Goal: Information Seeking & Learning: Learn about a topic

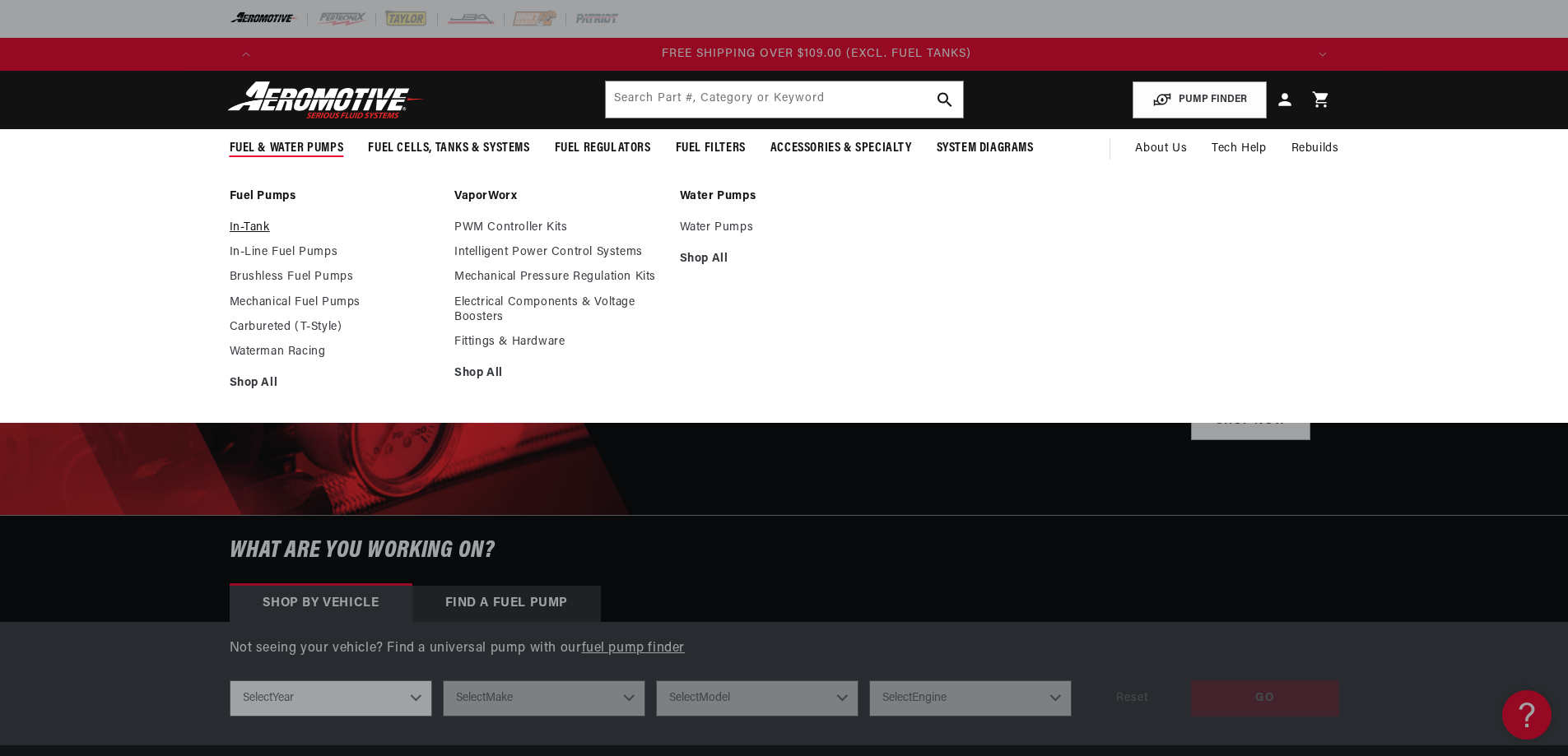
scroll to position [0, 3131]
click at [260, 223] on link "In-Tank" at bounding box center [334, 228] width 209 height 15
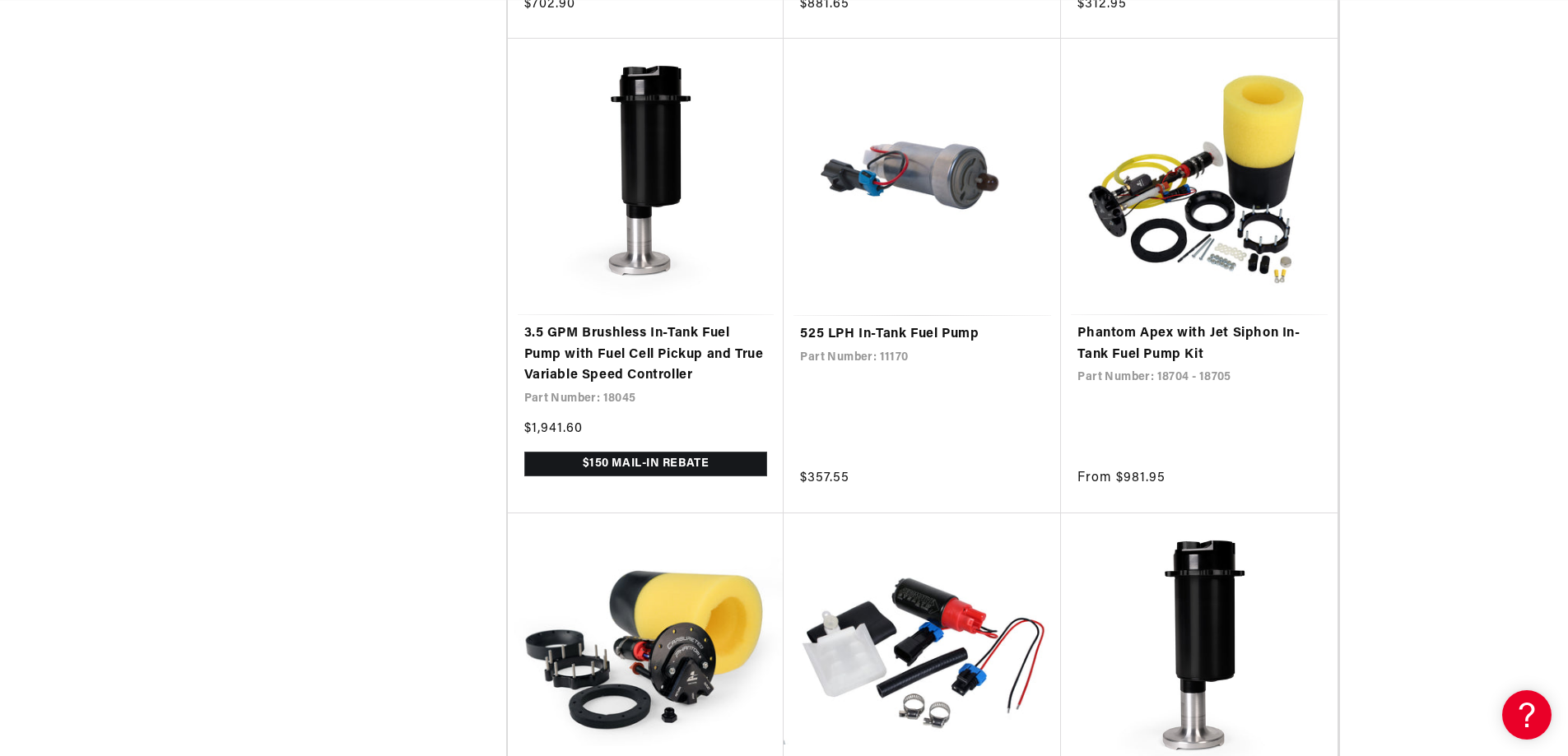
scroll to position [2962, 0]
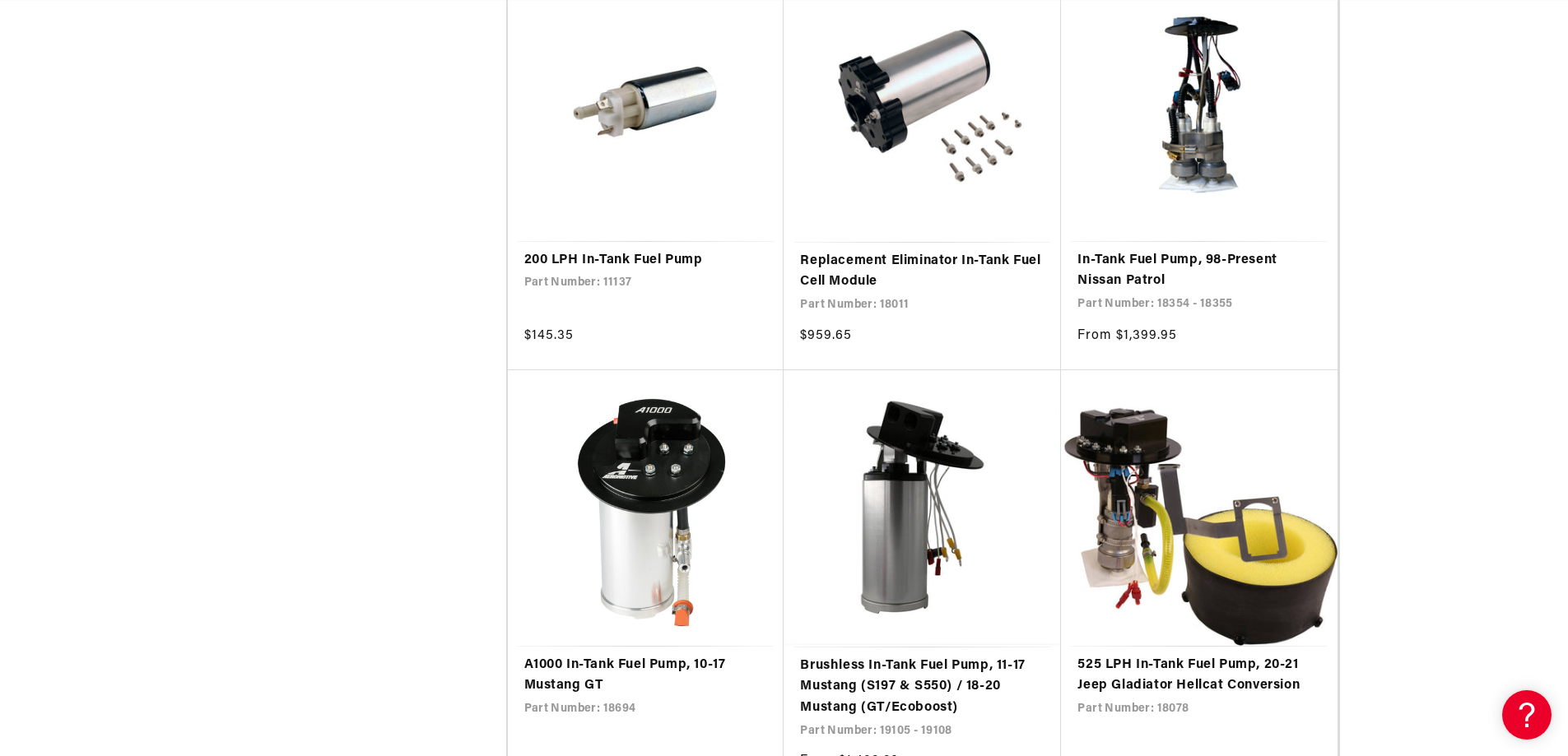
scroll to position [0, 2087]
click at [624, 258] on link "200 LPH In-Tank Fuel Pump" at bounding box center [646, 260] width 244 height 21
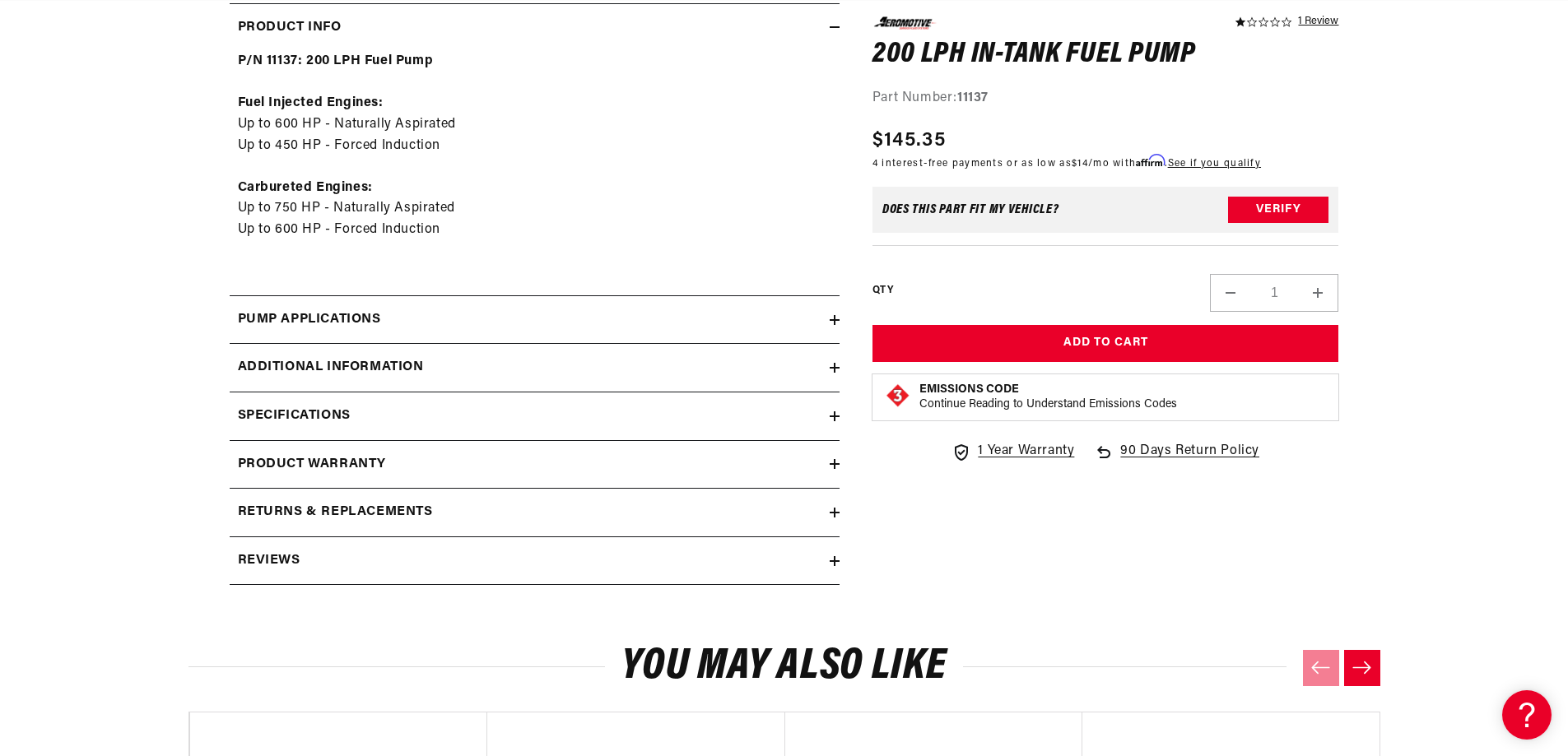
scroll to position [0, 2087]
click at [830, 418] on icon at bounding box center [835, 417] width 10 height 10
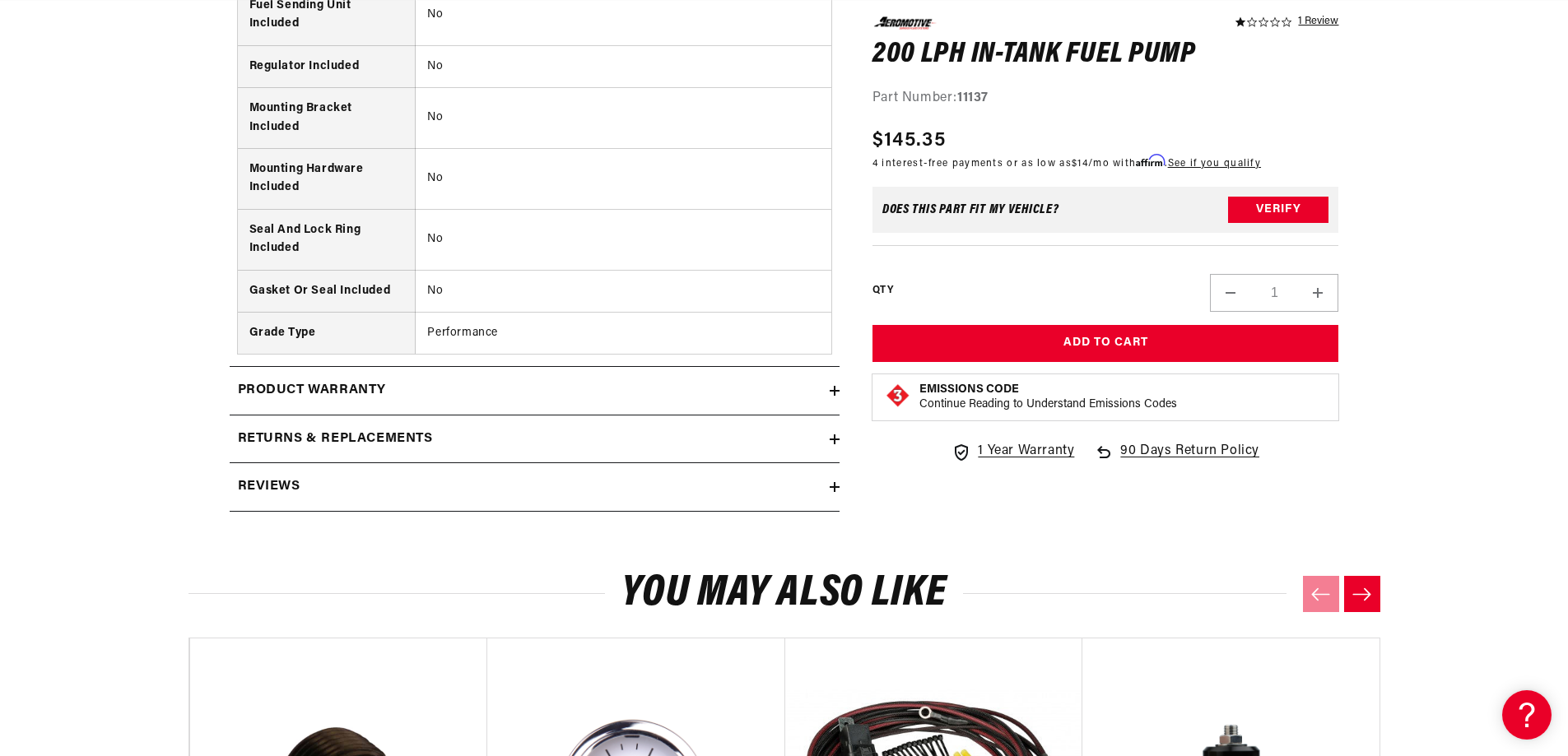
scroll to position [0, 0]
click at [838, 441] on icon at bounding box center [835, 440] width 10 height 10
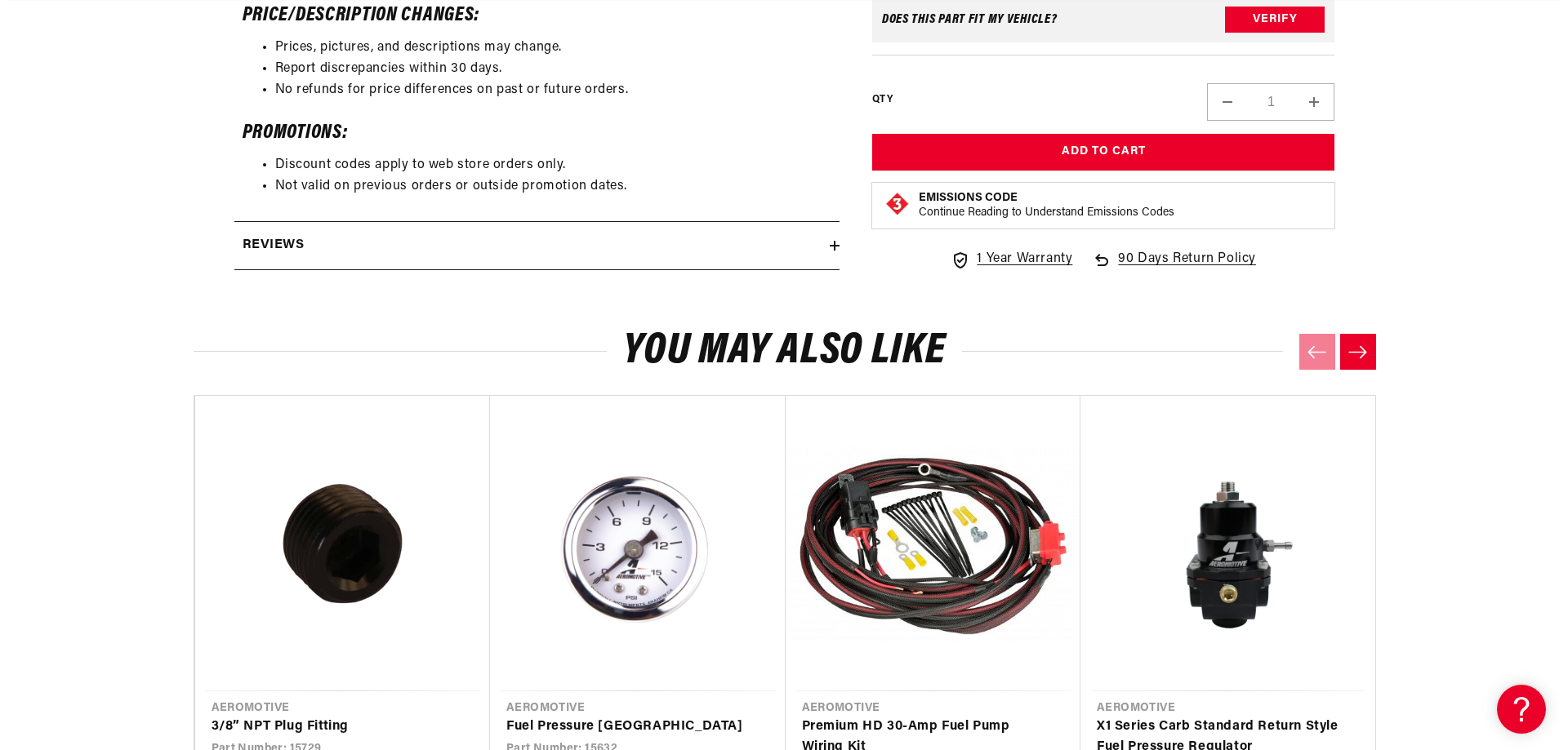
scroll to position [3021, 0]
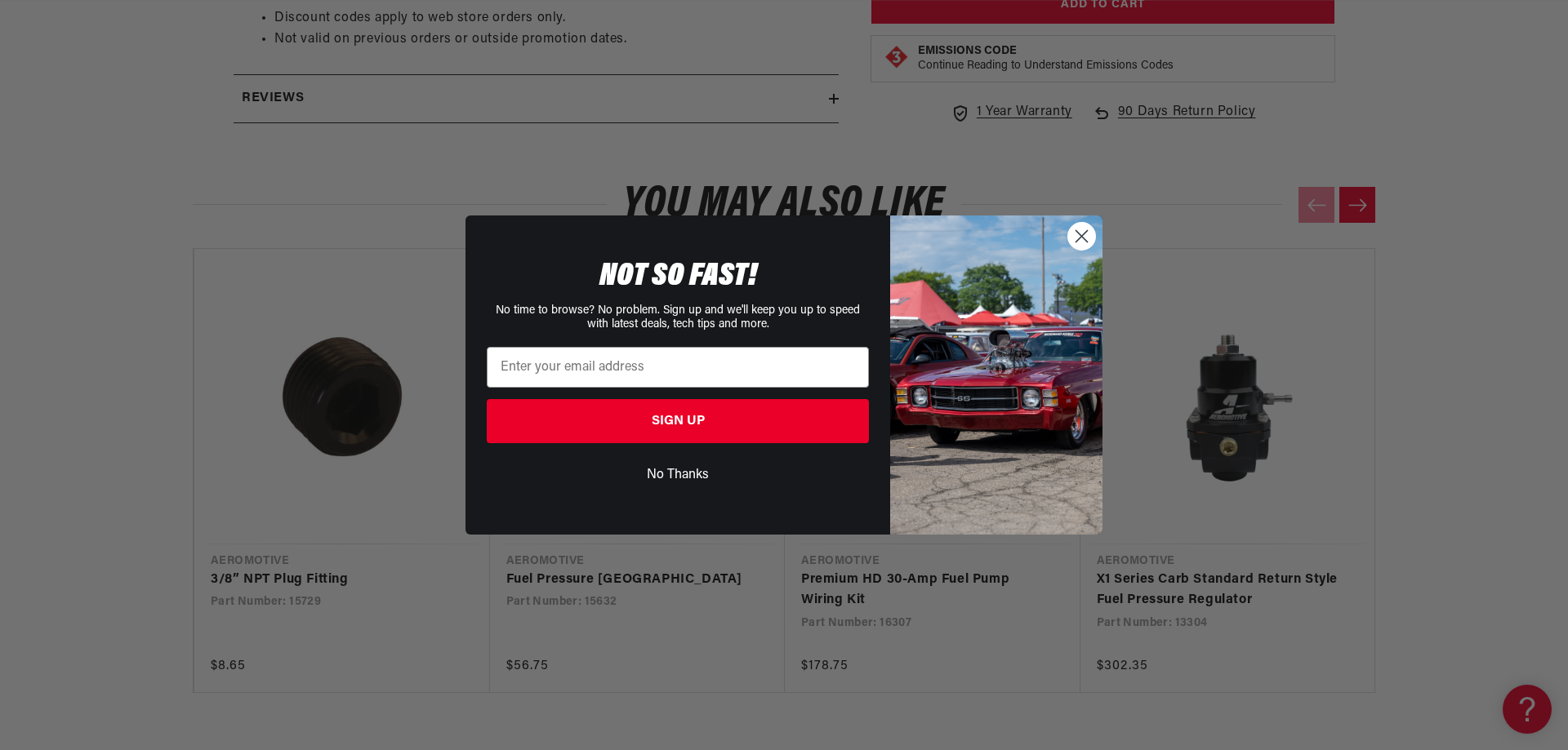
click at [1087, 227] on circle "Close dialog" at bounding box center [1081, 237] width 27 height 27
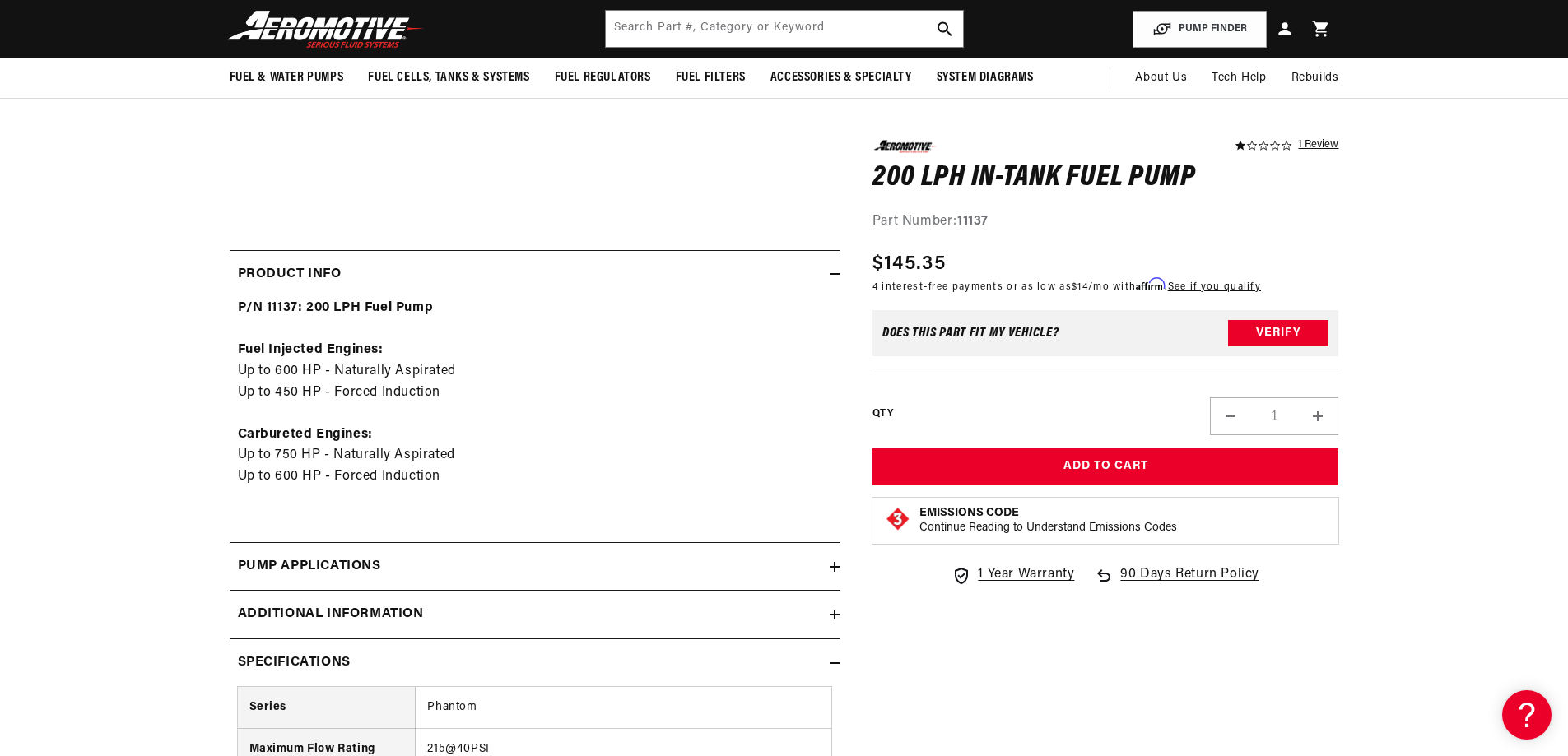
scroll to position [0, 0]
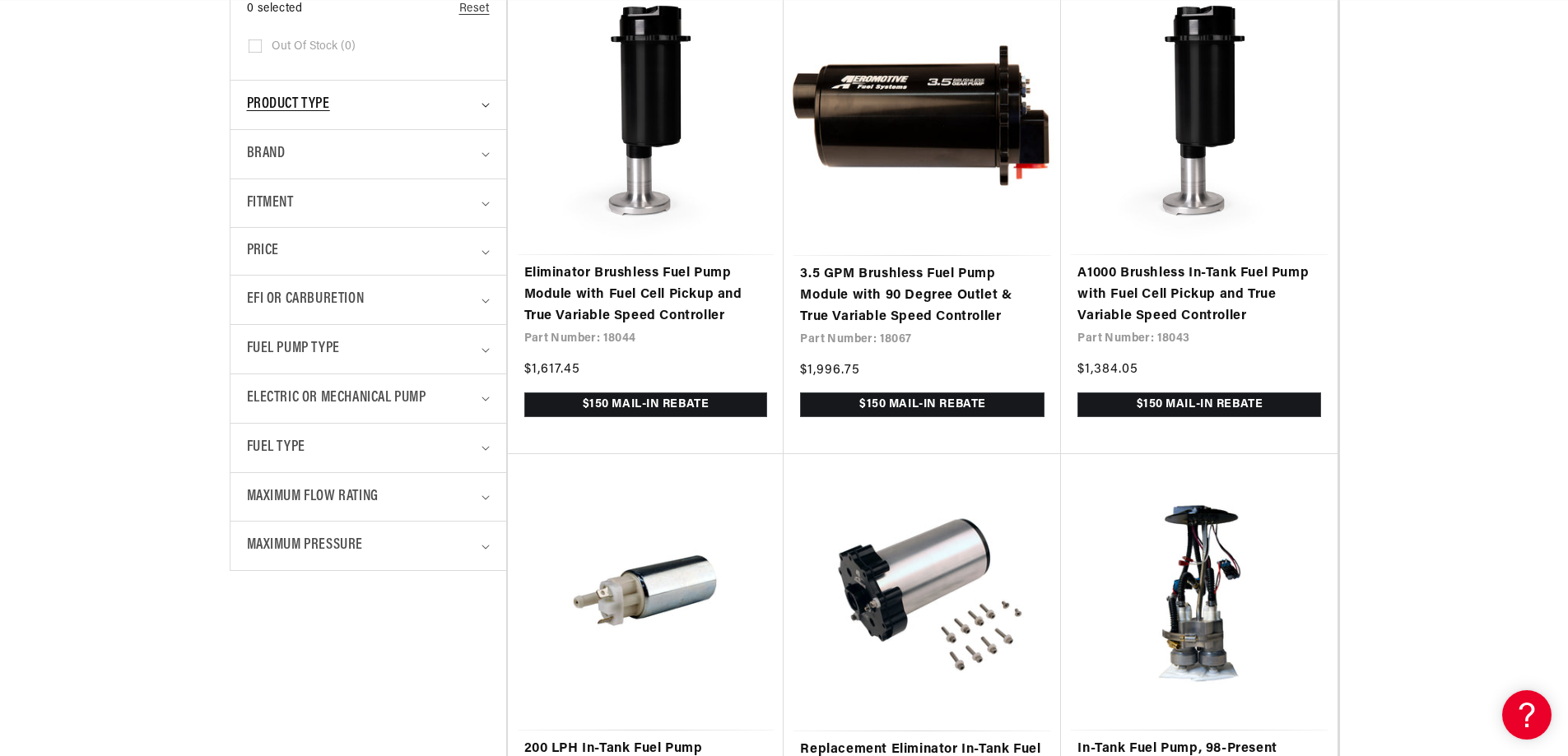
click at [485, 107] on icon "Product type (0 selected)" at bounding box center [485, 106] width 8 height 5
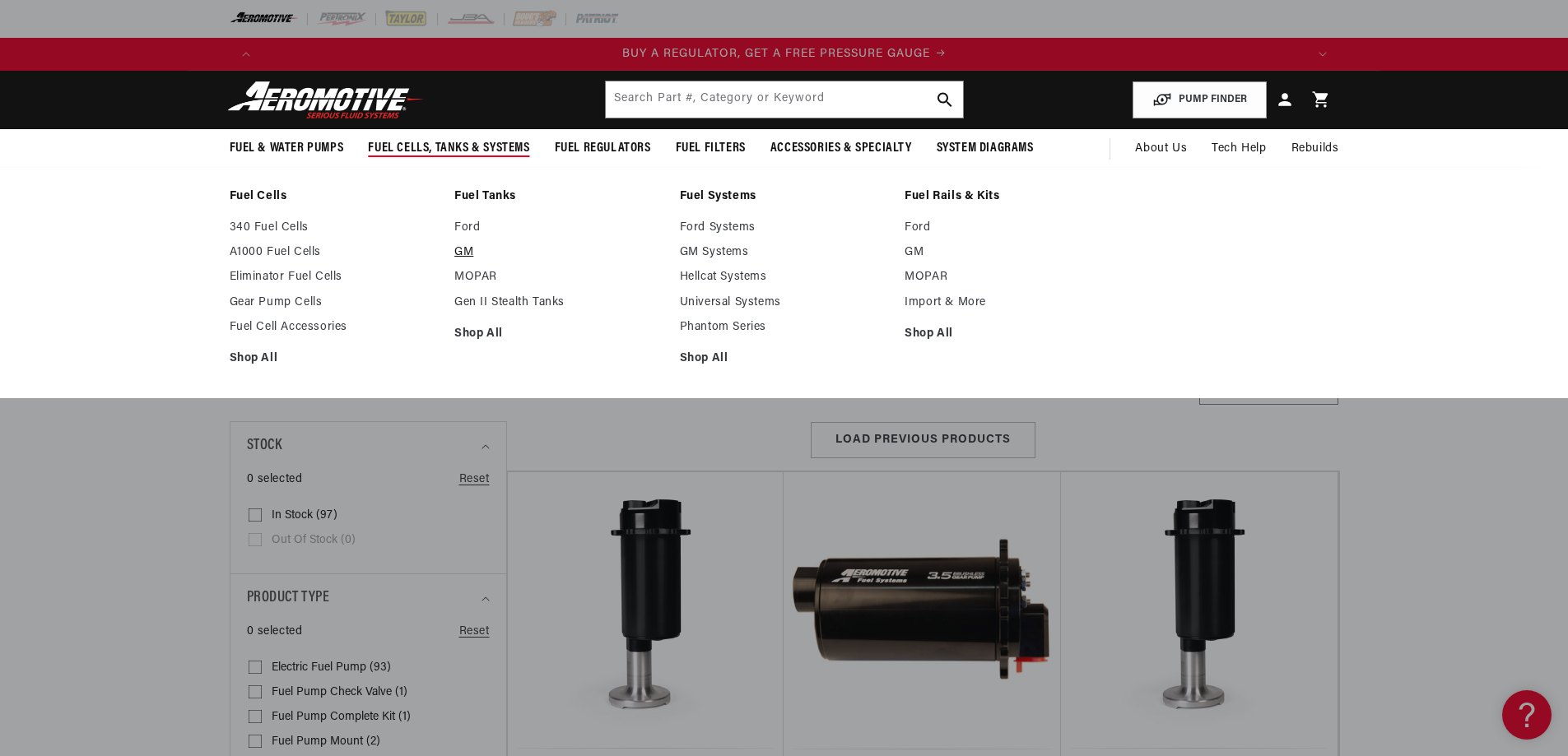
click at [474, 254] on link "GM" at bounding box center [558, 253] width 209 height 15
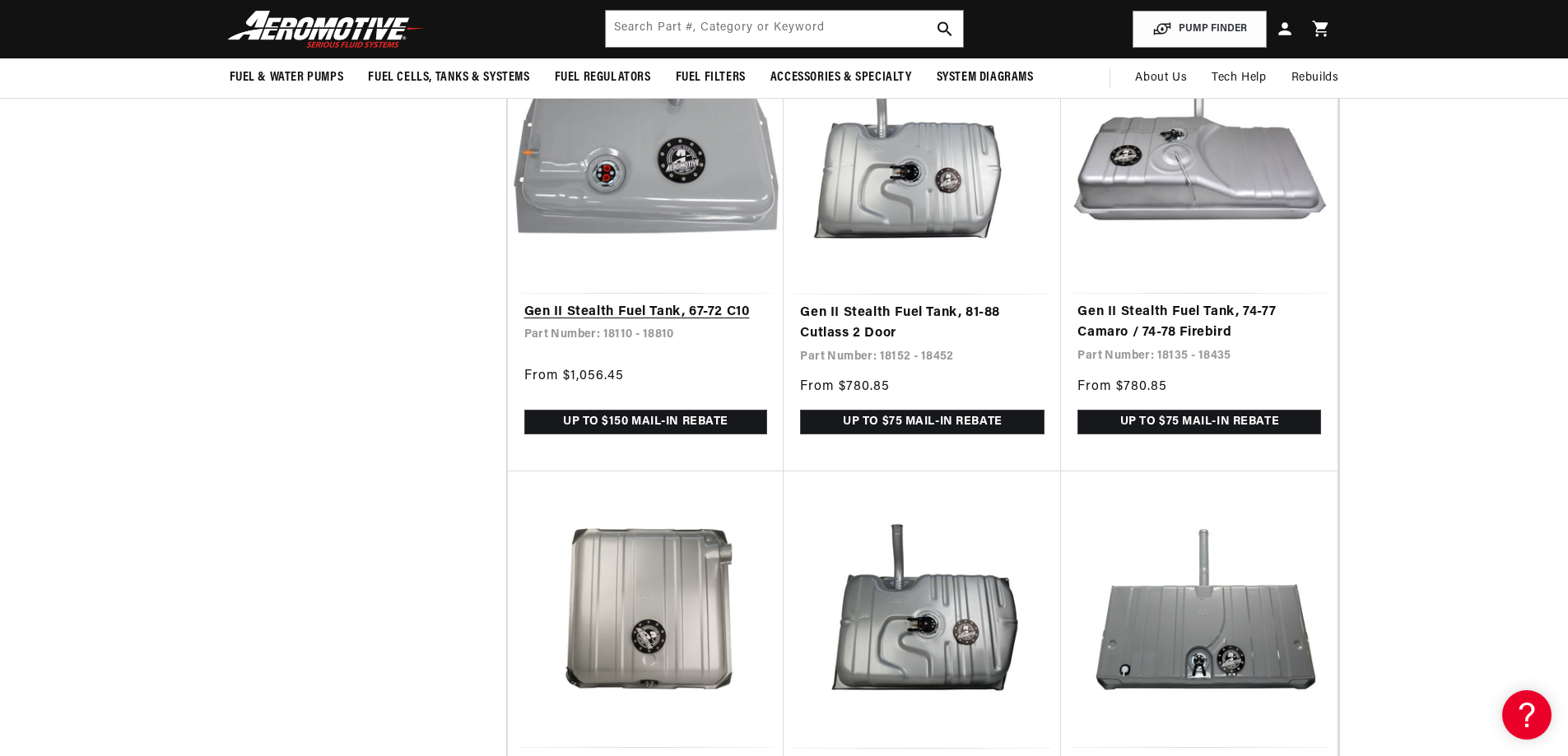
click at [673, 323] on link "Gen II Stealth Fuel Tank, 67-72 C10" at bounding box center [646, 312] width 244 height 21
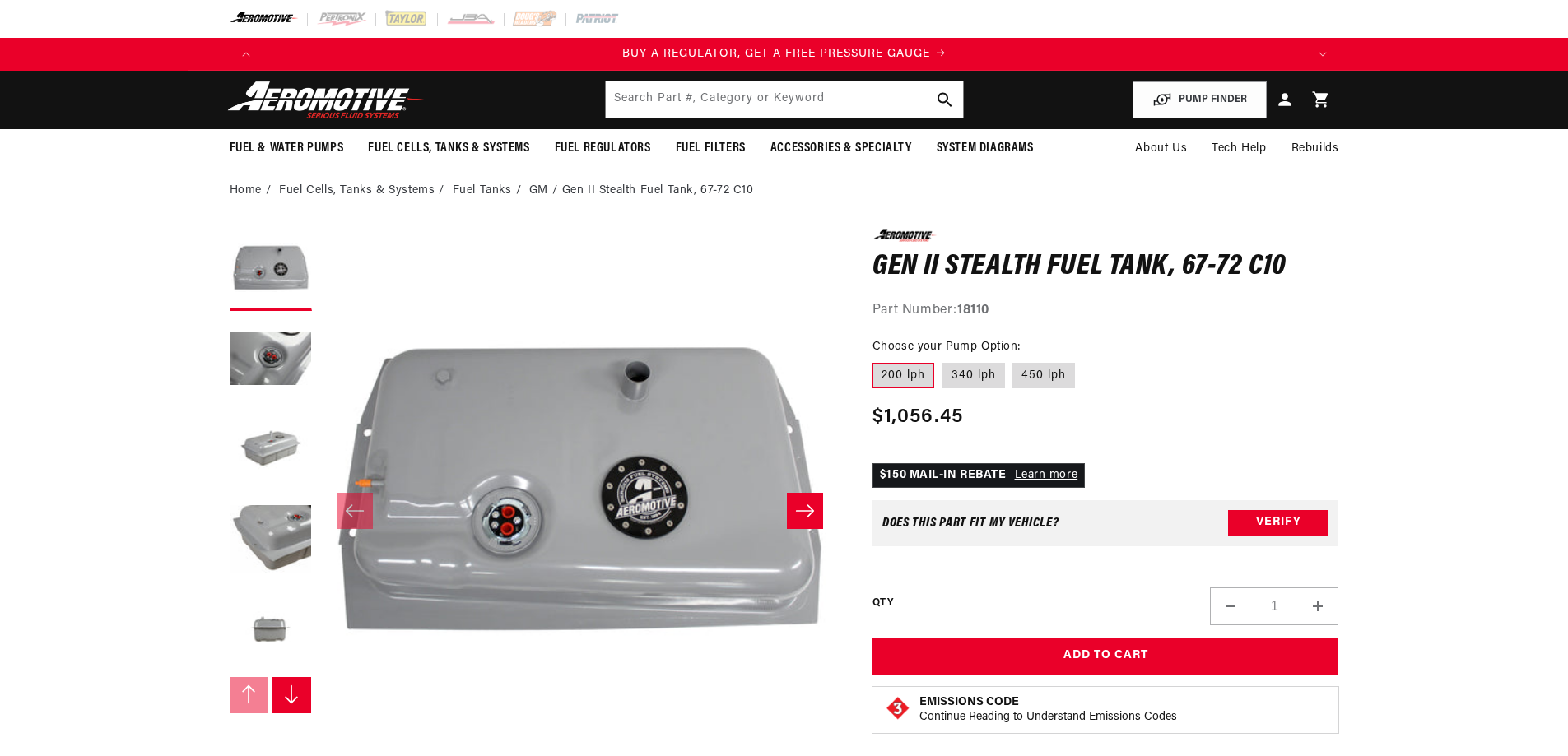
click at [275, 348] on button "Load image 2 in gallery view" at bounding box center [271, 360] width 82 height 82
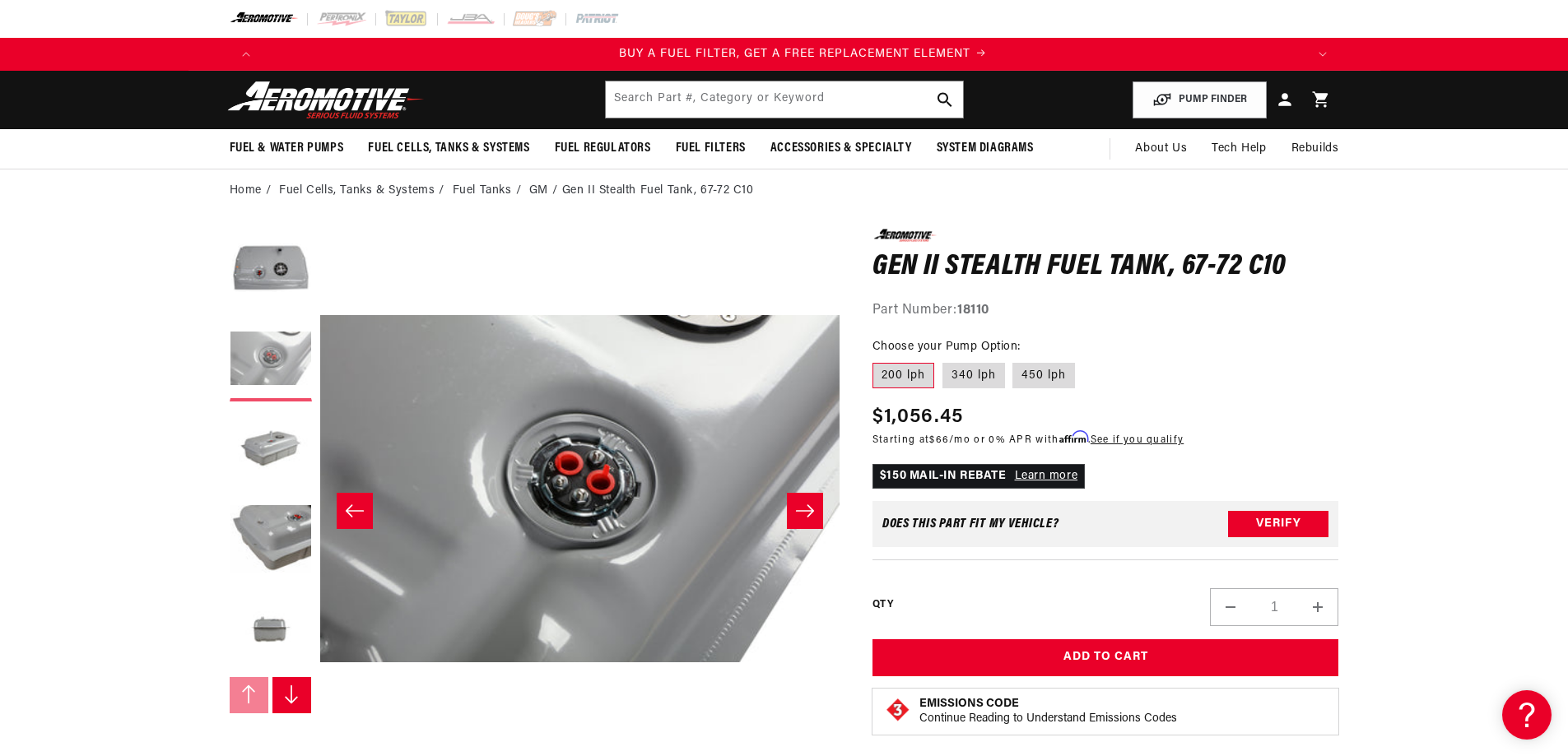
scroll to position [0, 1044]
click at [275, 419] on button "Load image 3 in gallery view" at bounding box center [271, 451] width 82 height 82
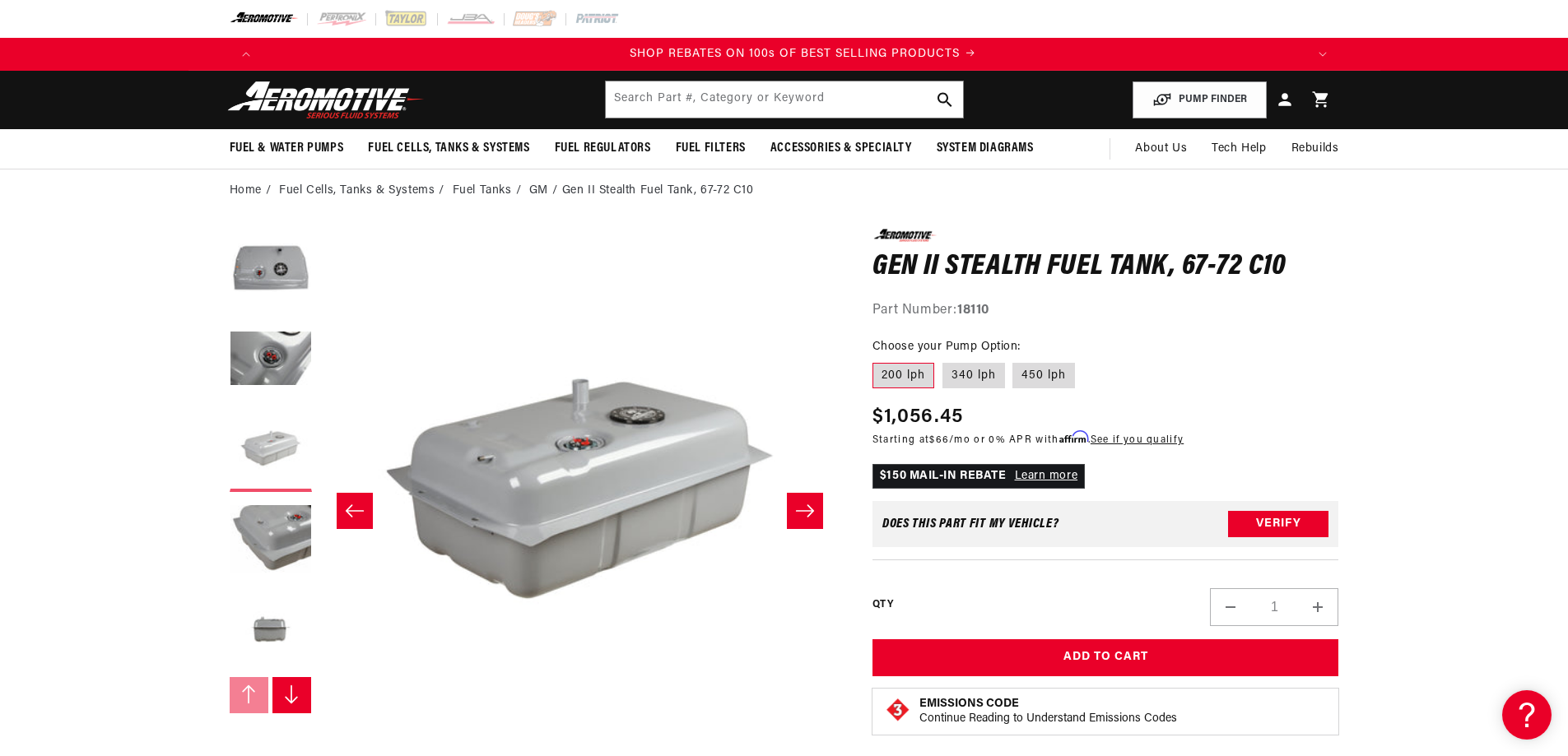
scroll to position [0, 2087]
click at [277, 521] on button "Load image 4 in gallery view" at bounding box center [271, 541] width 82 height 82
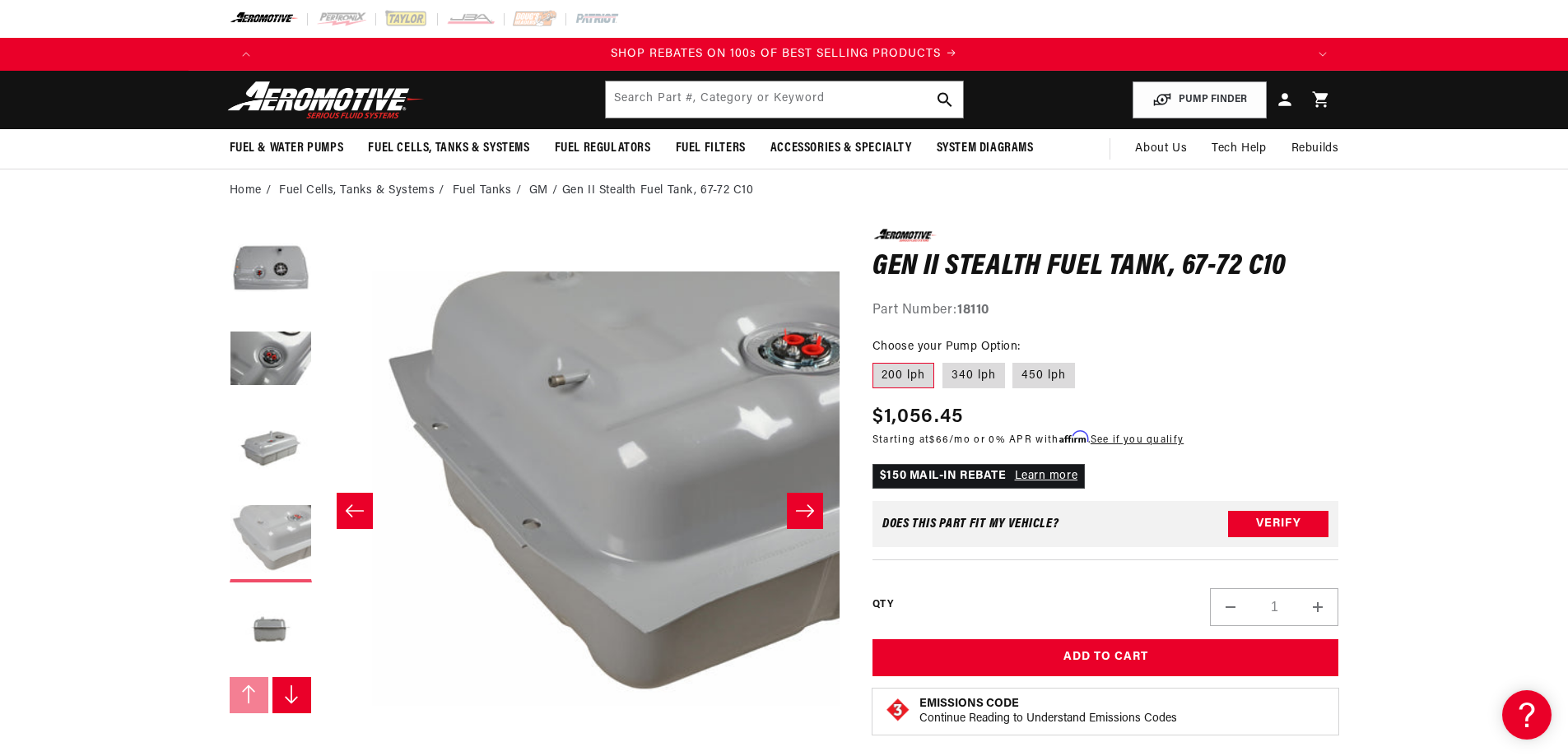
scroll to position [0, 1559]
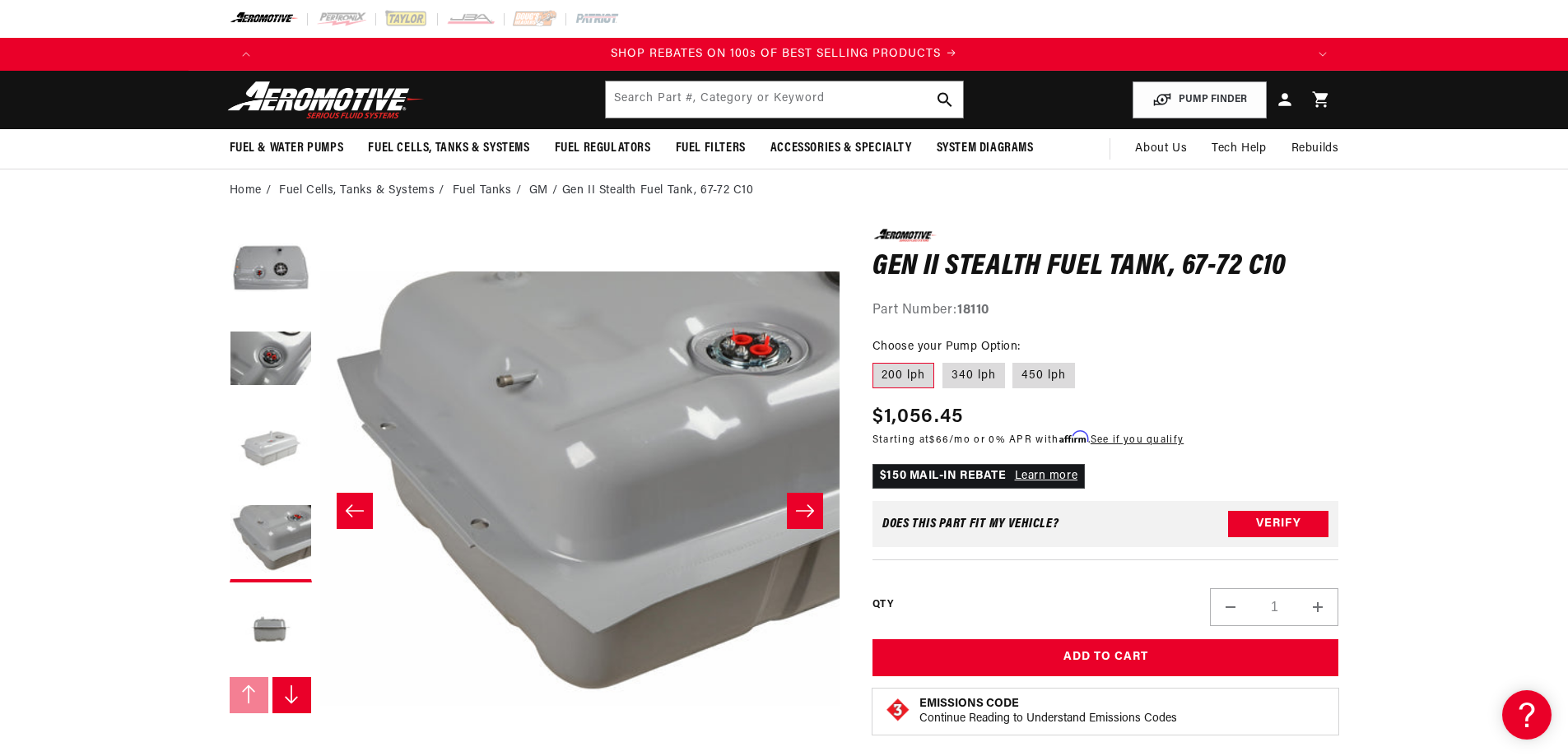
click at [291, 466] on button "Load image 3 in gallery view" at bounding box center [271, 451] width 82 height 82
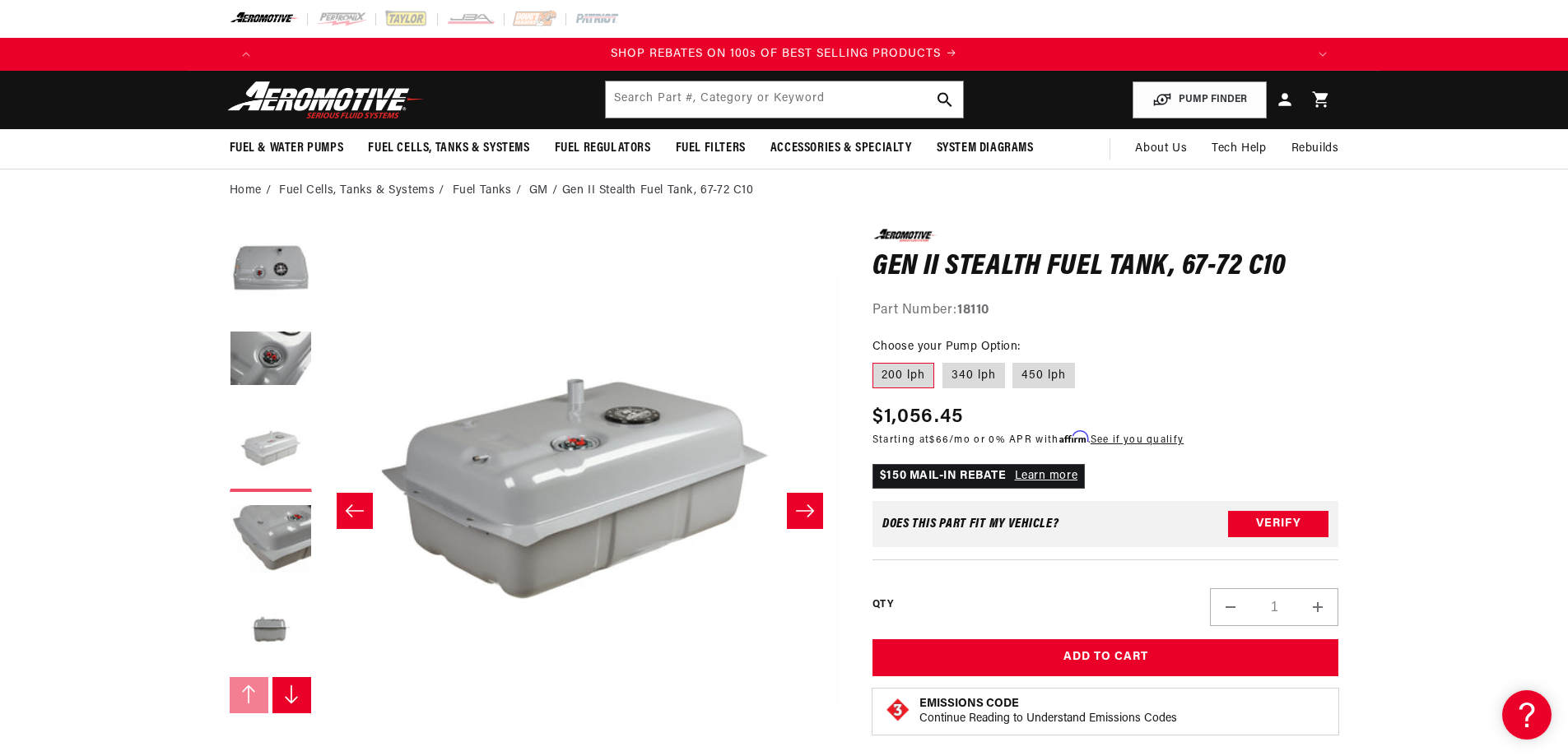
scroll to position [0, 1039]
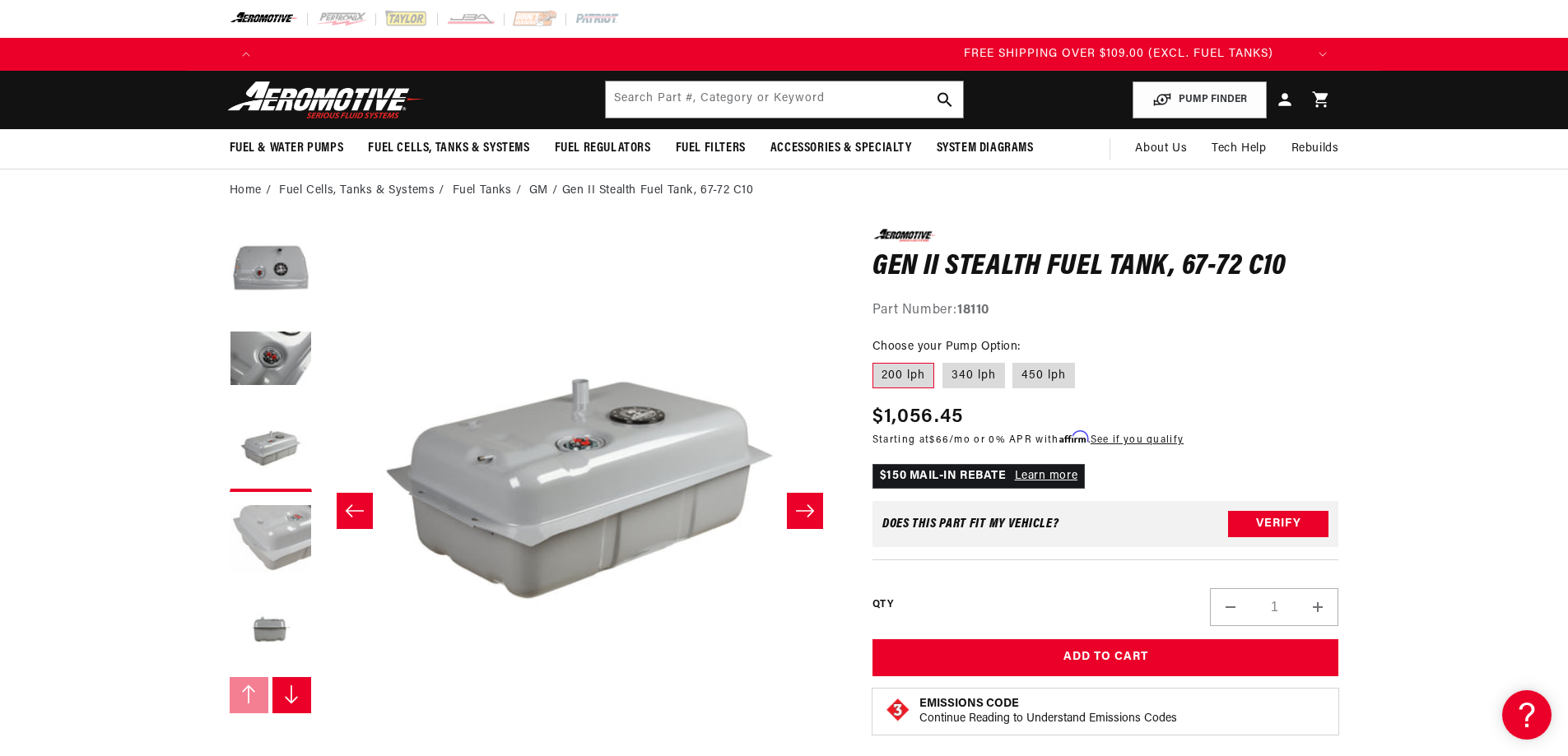
click at [277, 540] on button "Load image 4 in gallery view" at bounding box center [271, 541] width 82 height 82
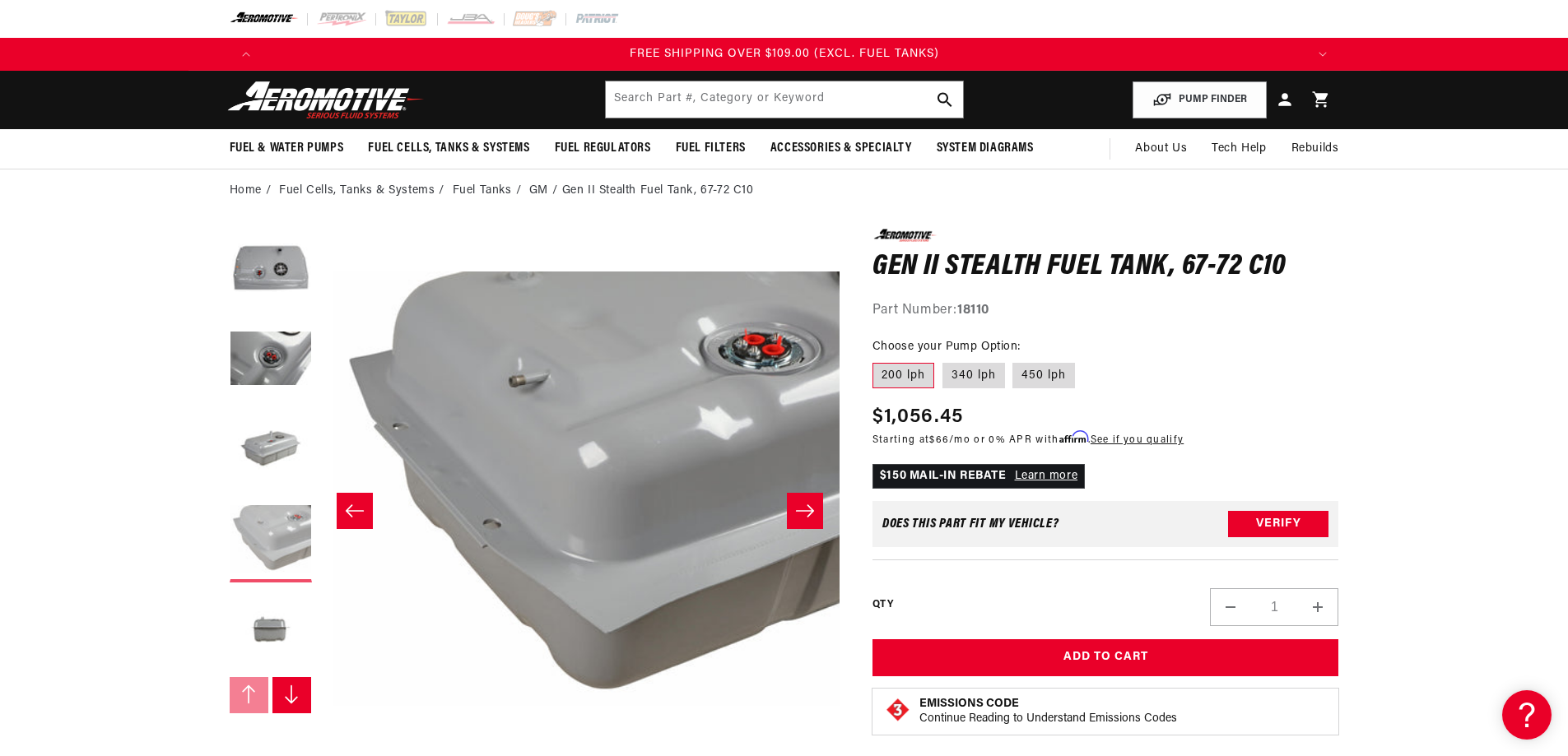
scroll to position [0, 1559]
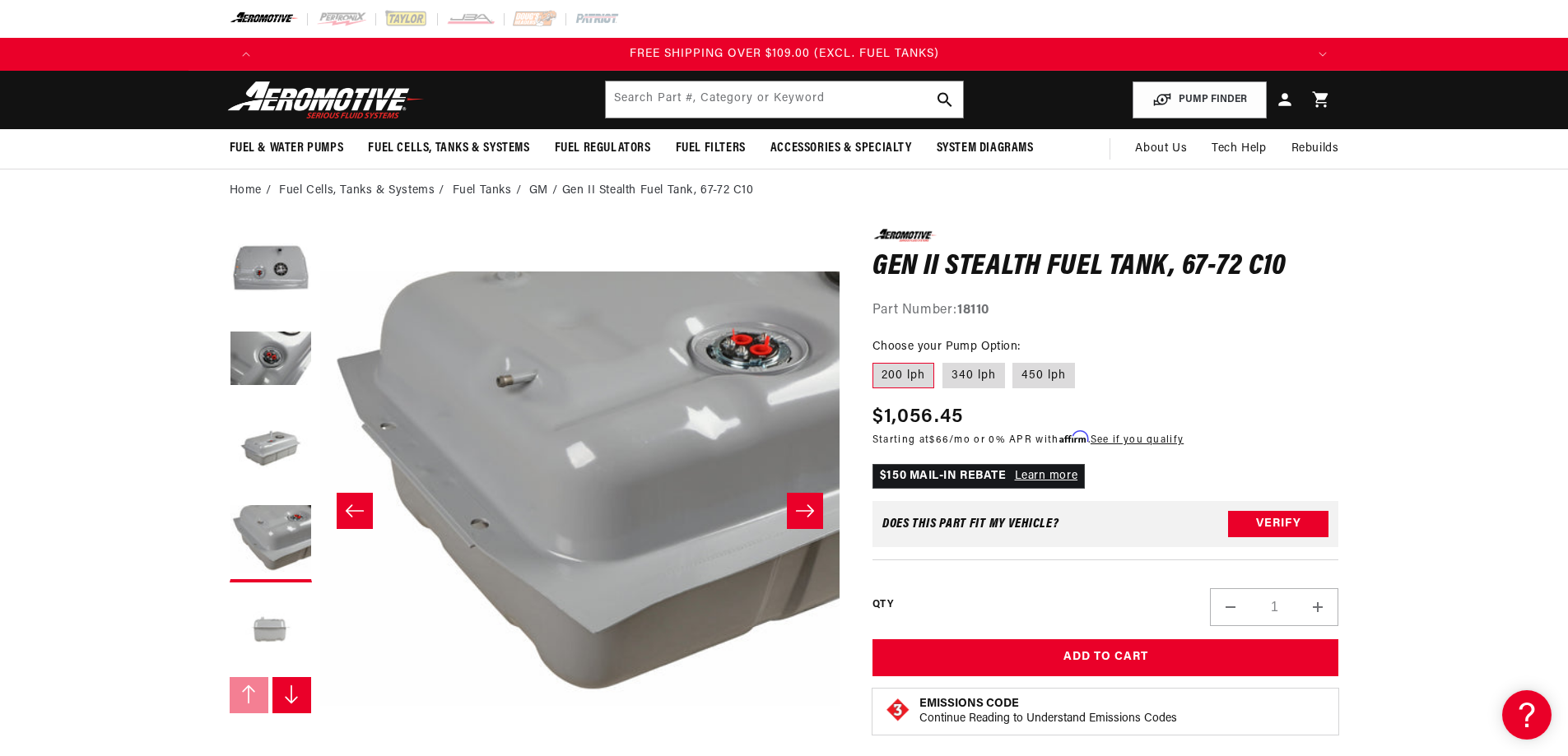
click at [278, 605] on button "Load image 5 in gallery view" at bounding box center [271, 632] width 82 height 82
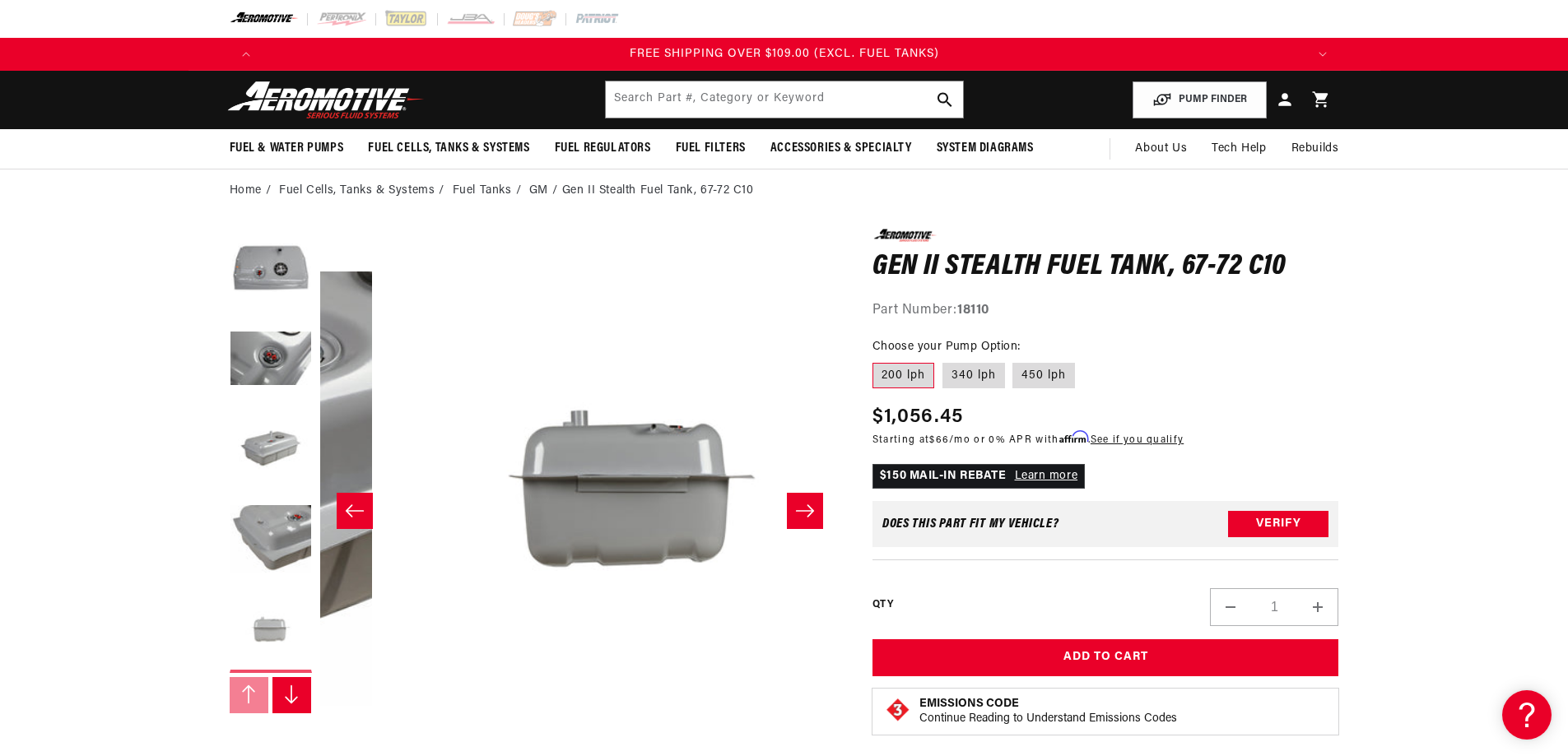
scroll to position [0, 2079]
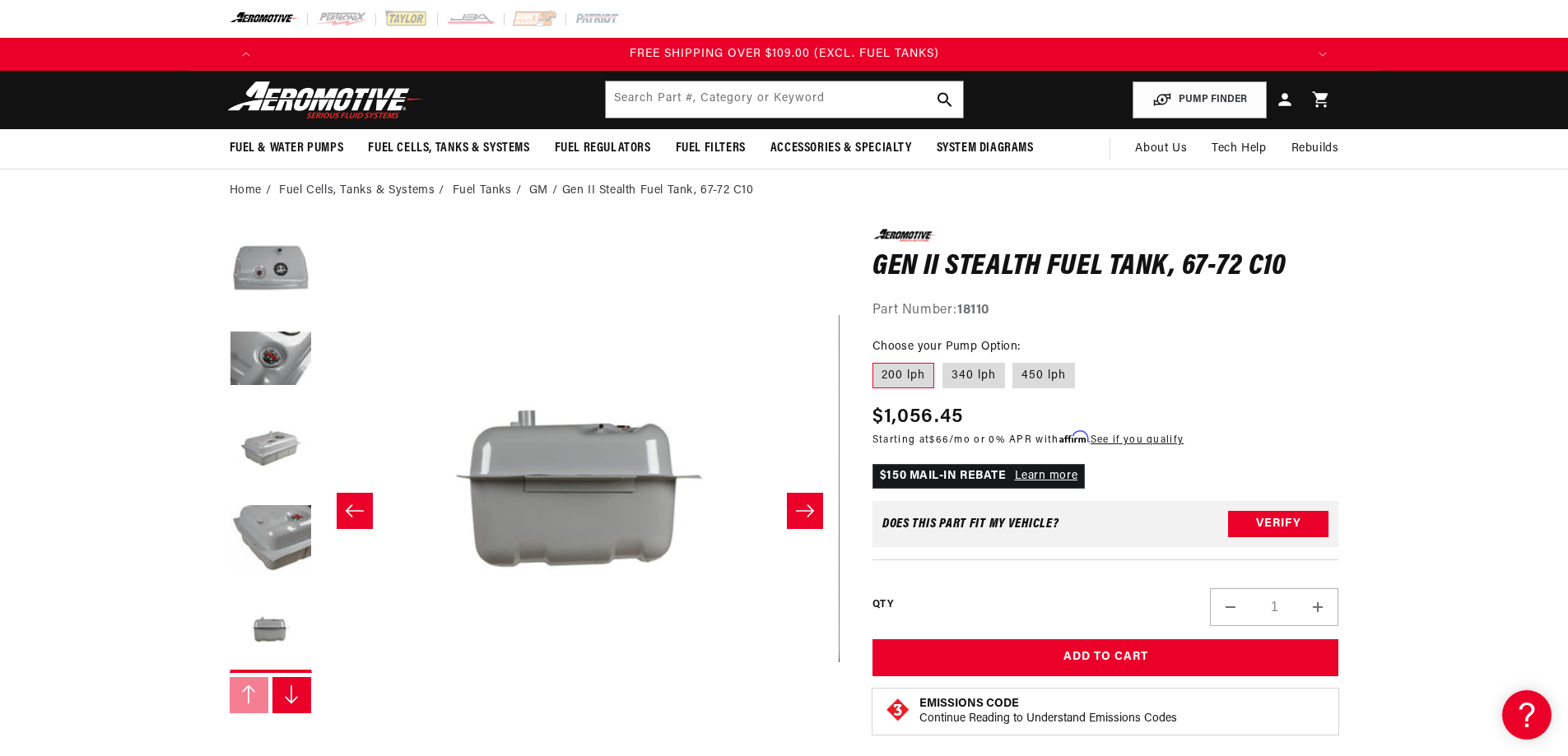
click at [298, 682] on button "Slide right" at bounding box center [292, 695] width 40 height 36
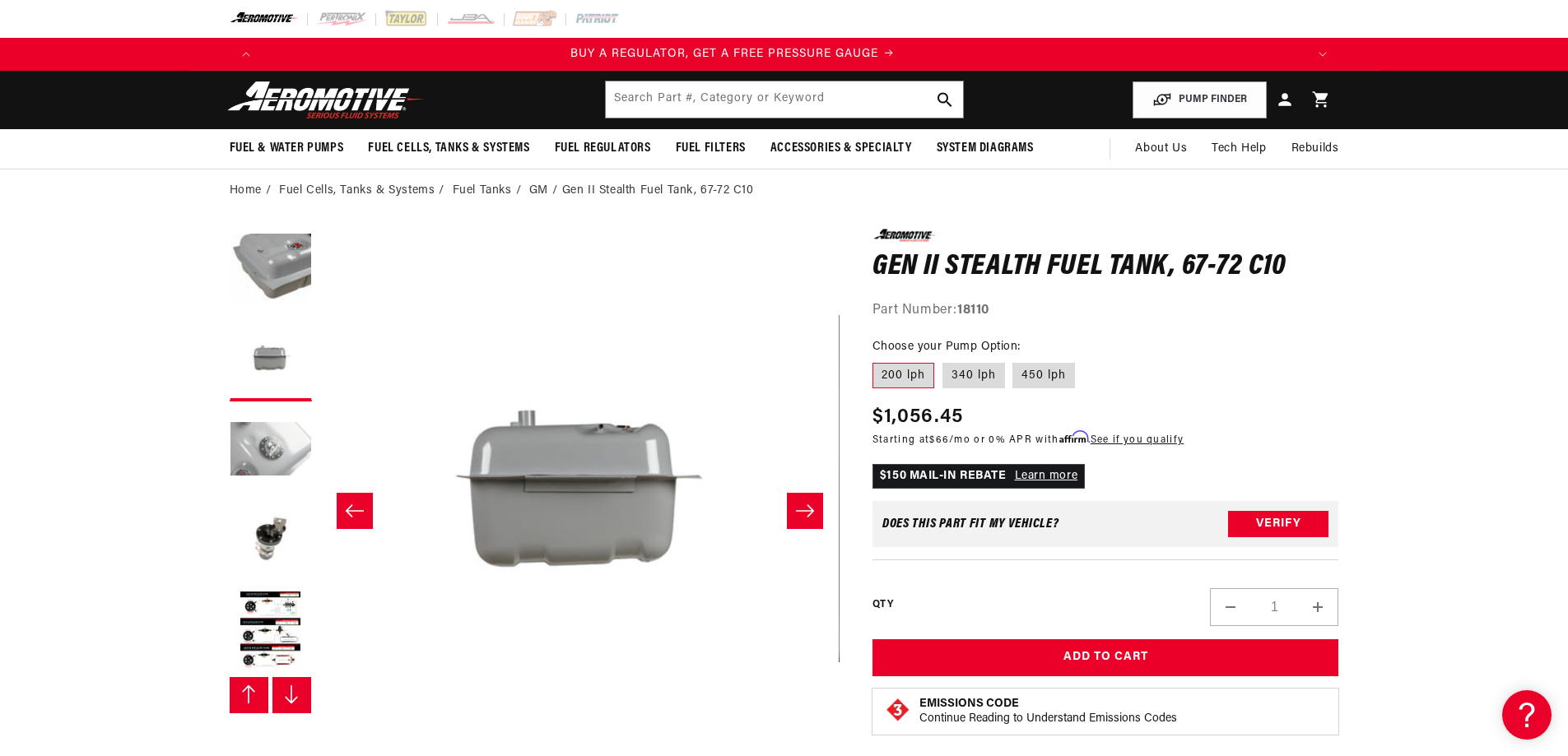
scroll to position [0, 9]
click at [257, 443] on button "Load image 6 in gallery view" at bounding box center [271, 451] width 82 height 82
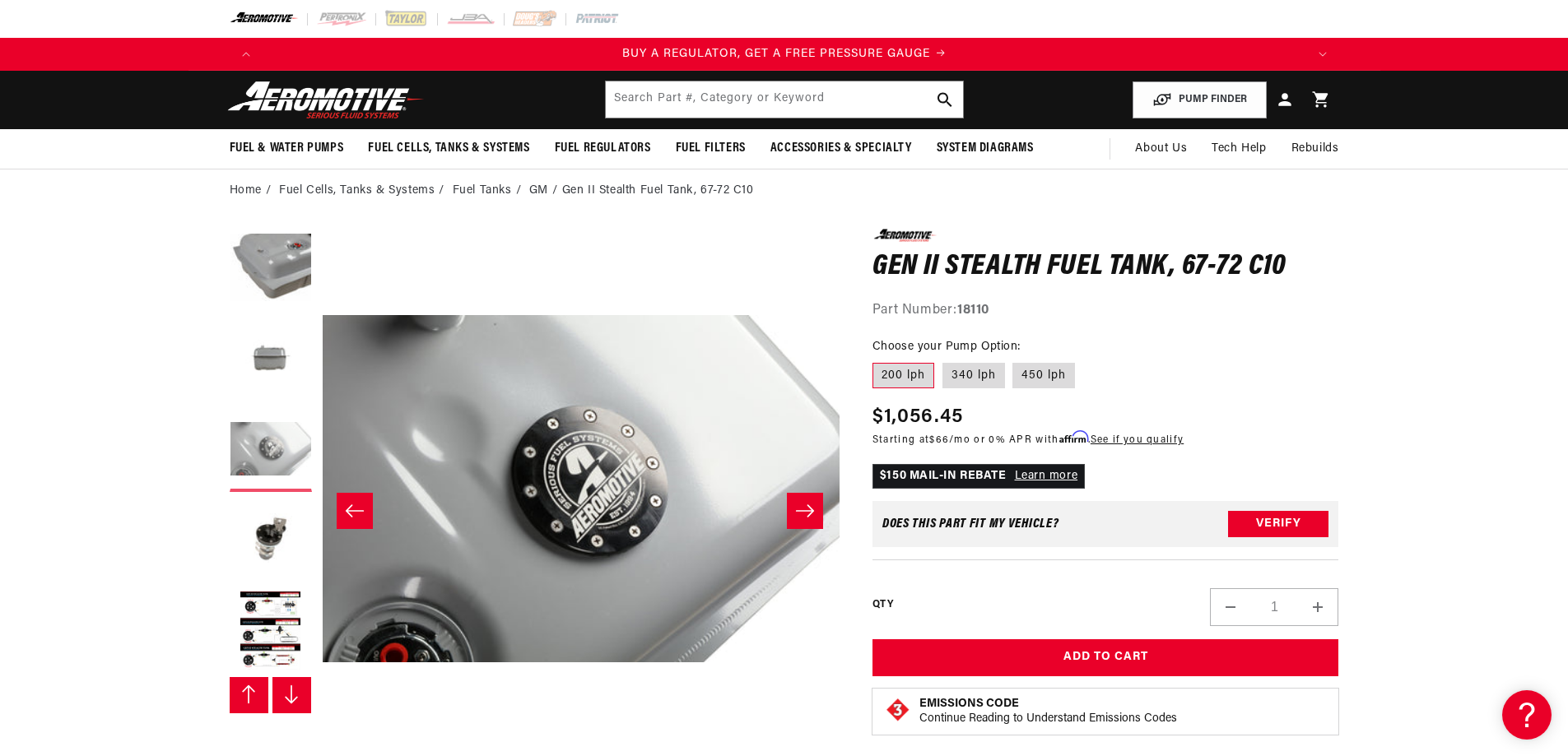
scroll to position [0, 2598]
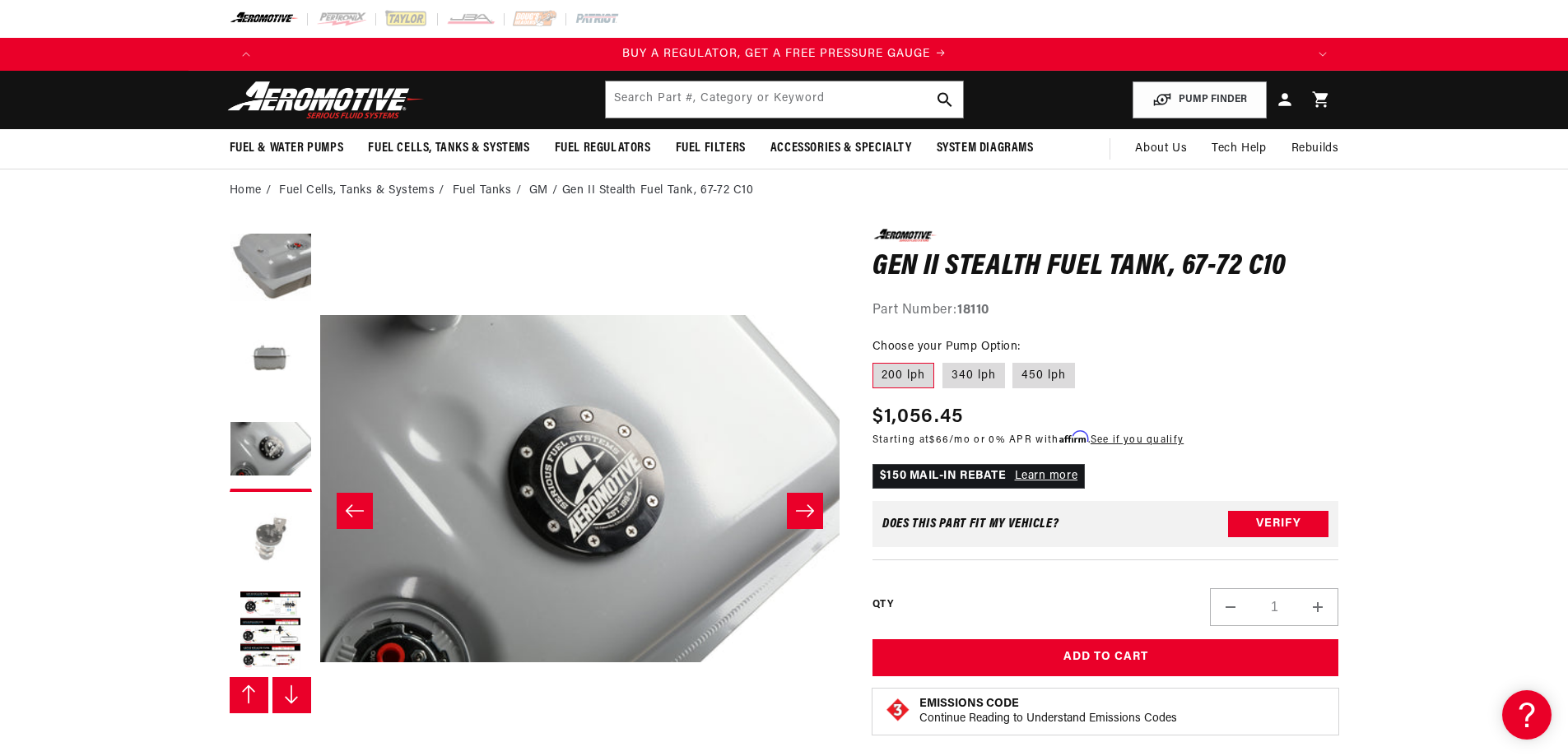
click at [268, 532] on button "Load image 7 in gallery view" at bounding box center [271, 541] width 82 height 82
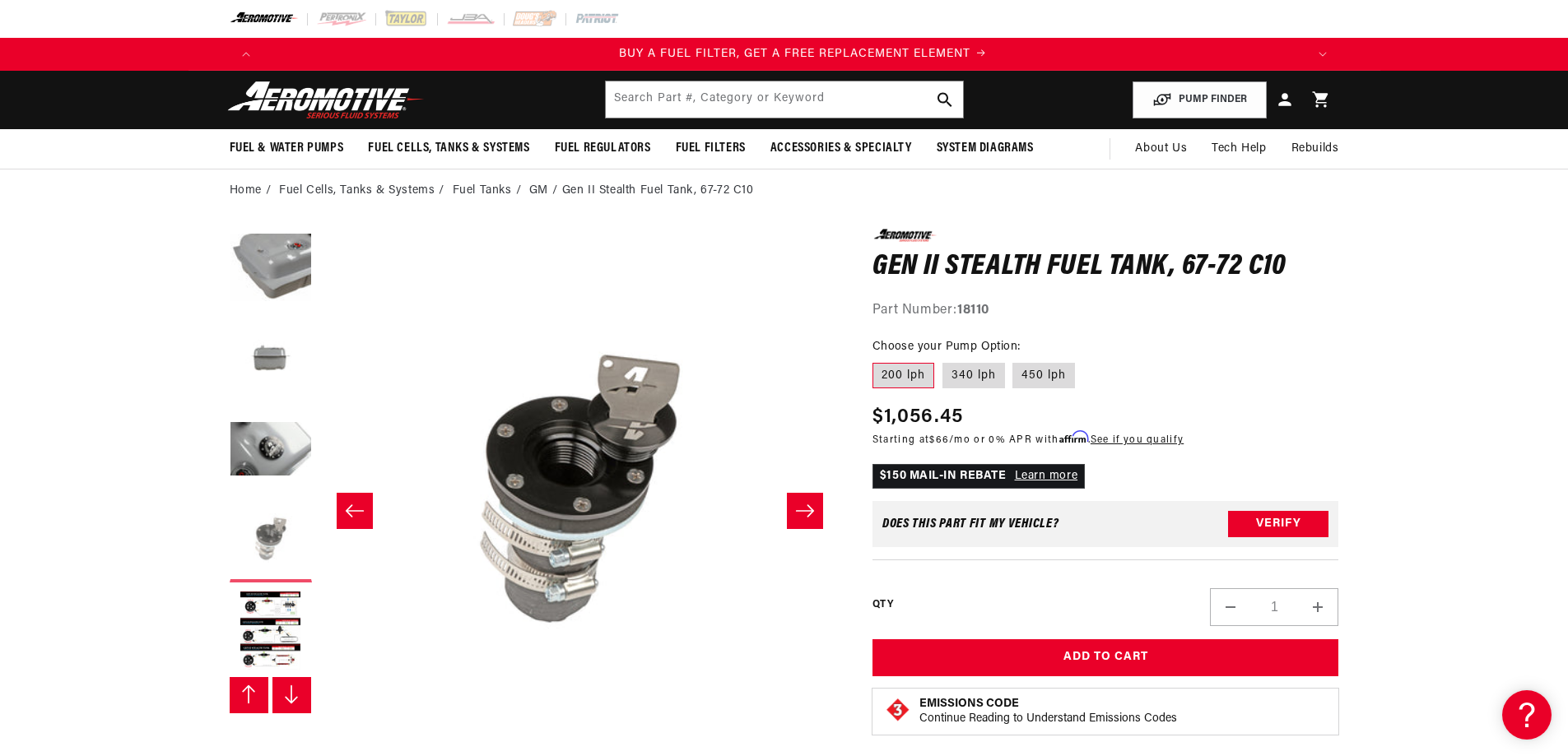
scroll to position [0, 1044]
click at [270, 452] on button "Load image 6 in gallery view" at bounding box center [271, 451] width 82 height 82
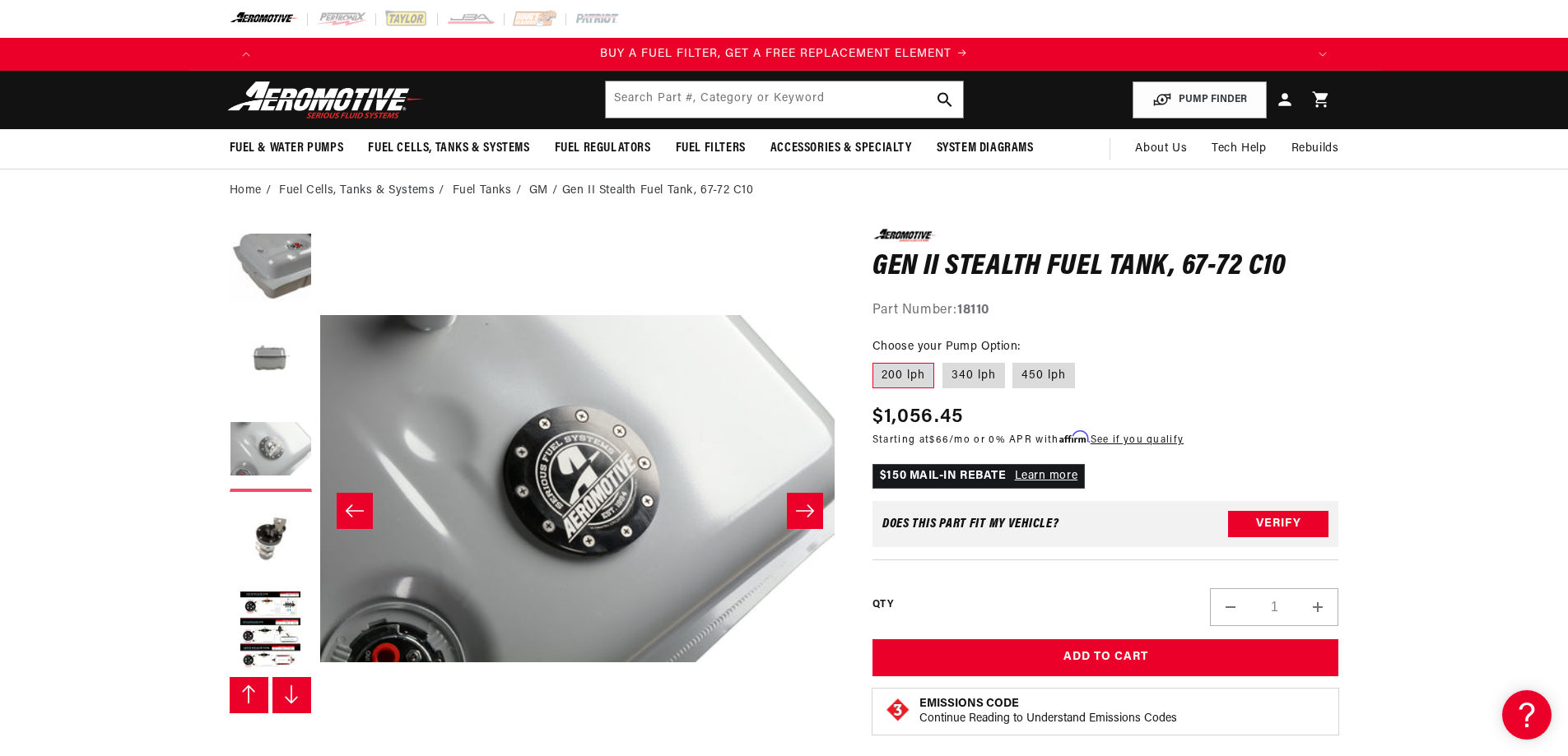
scroll to position [0, 2598]
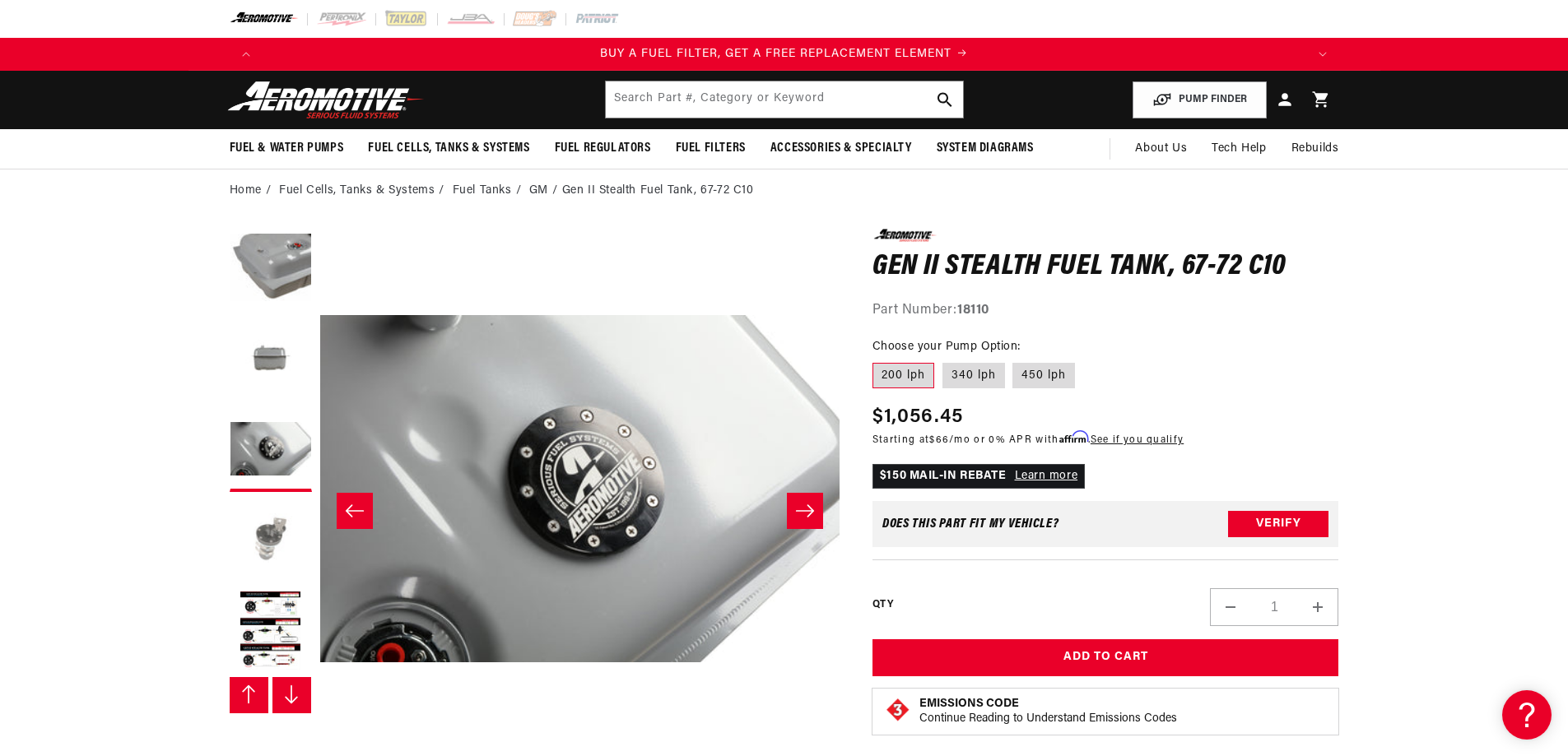
click at [271, 509] on button "Load image 7 in gallery view" at bounding box center [271, 541] width 82 height 82
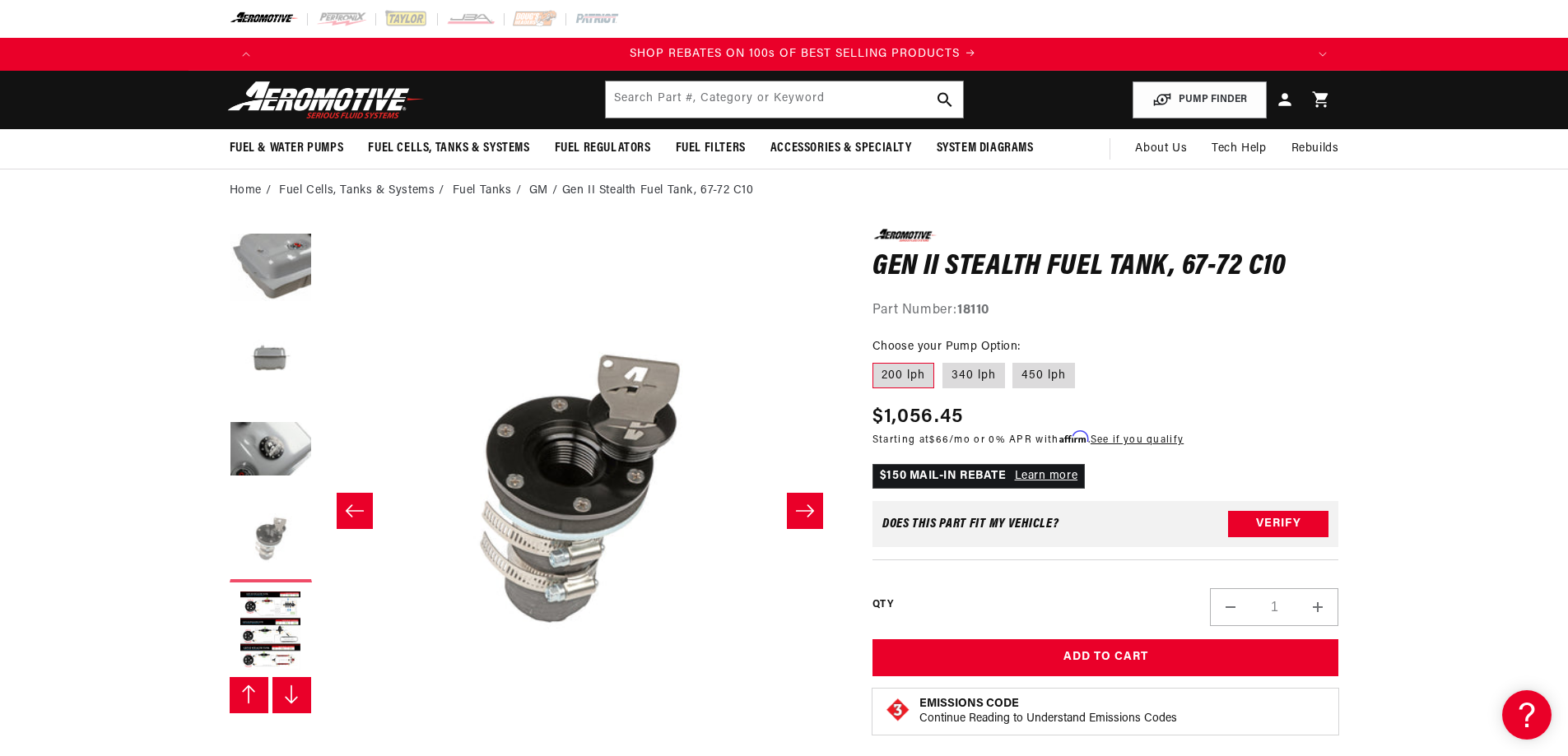
scroll to position [0, 2087]
click at [260, 598] on button "Load image 8 in gallery view" at bounding box center [271, 632] width 82 height 82
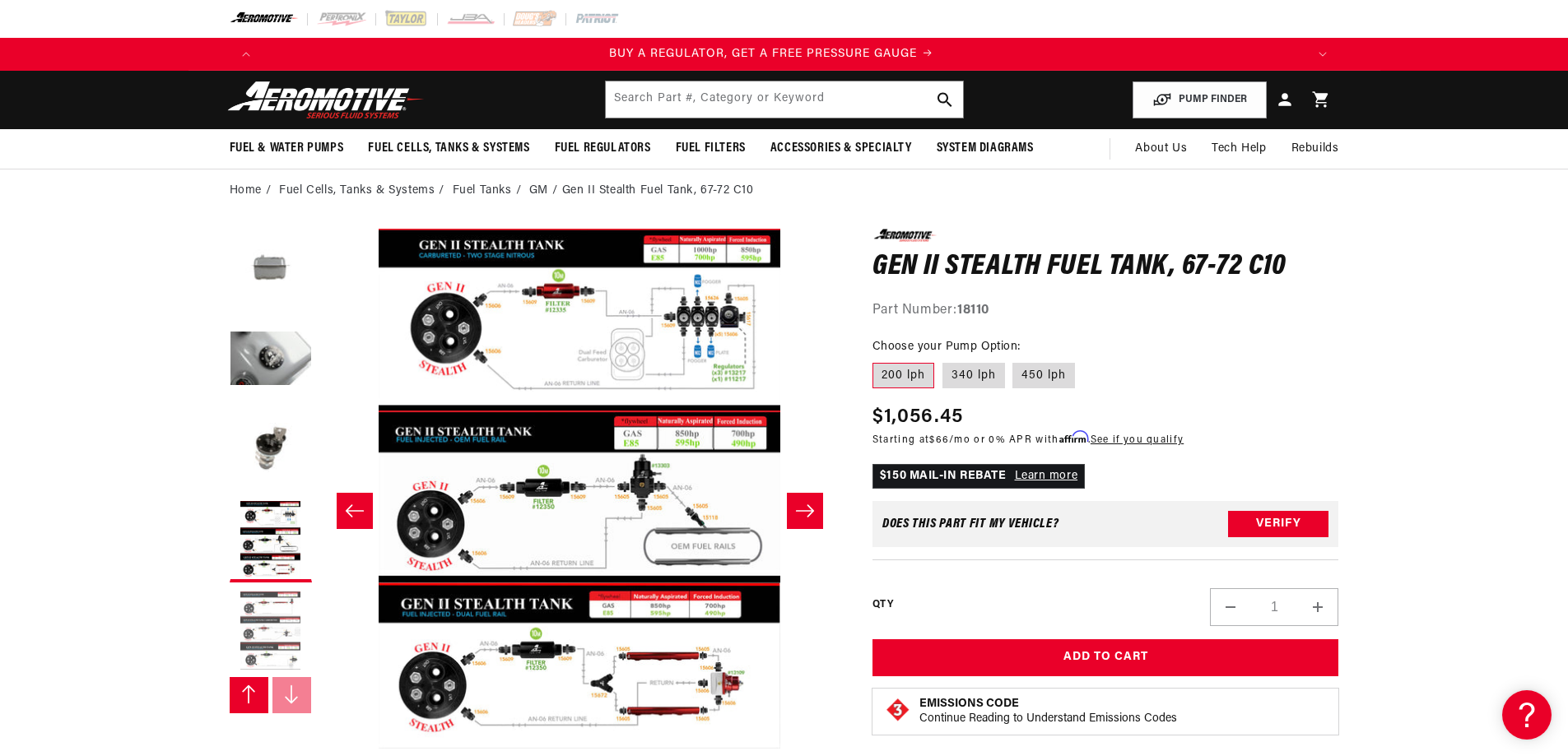
scroll to position [0, 0]
click at [254, 627] on button "Load image 9 in gallery view" at bounding box center [271, 632] width 82 height 82
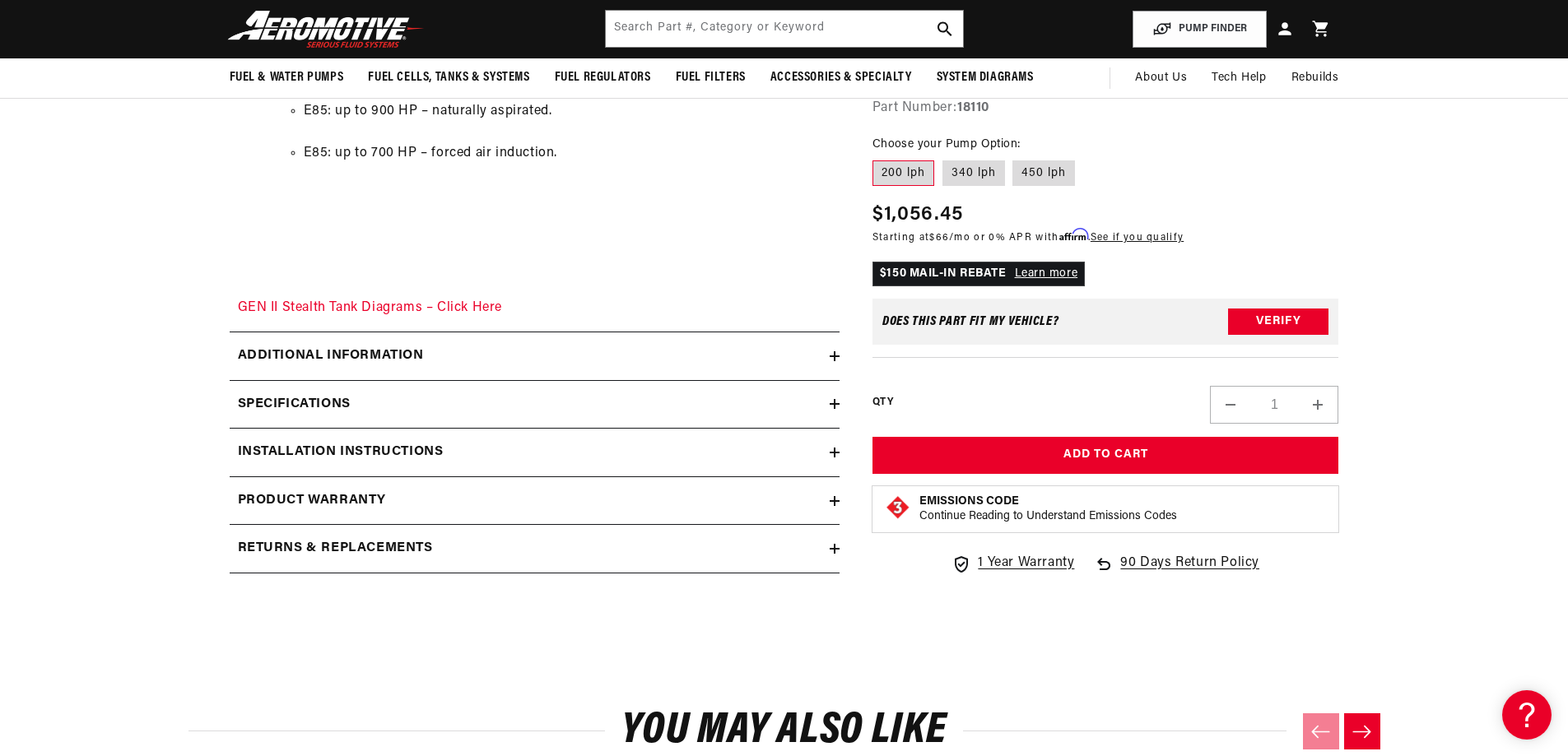
scroll to position [0, 4]
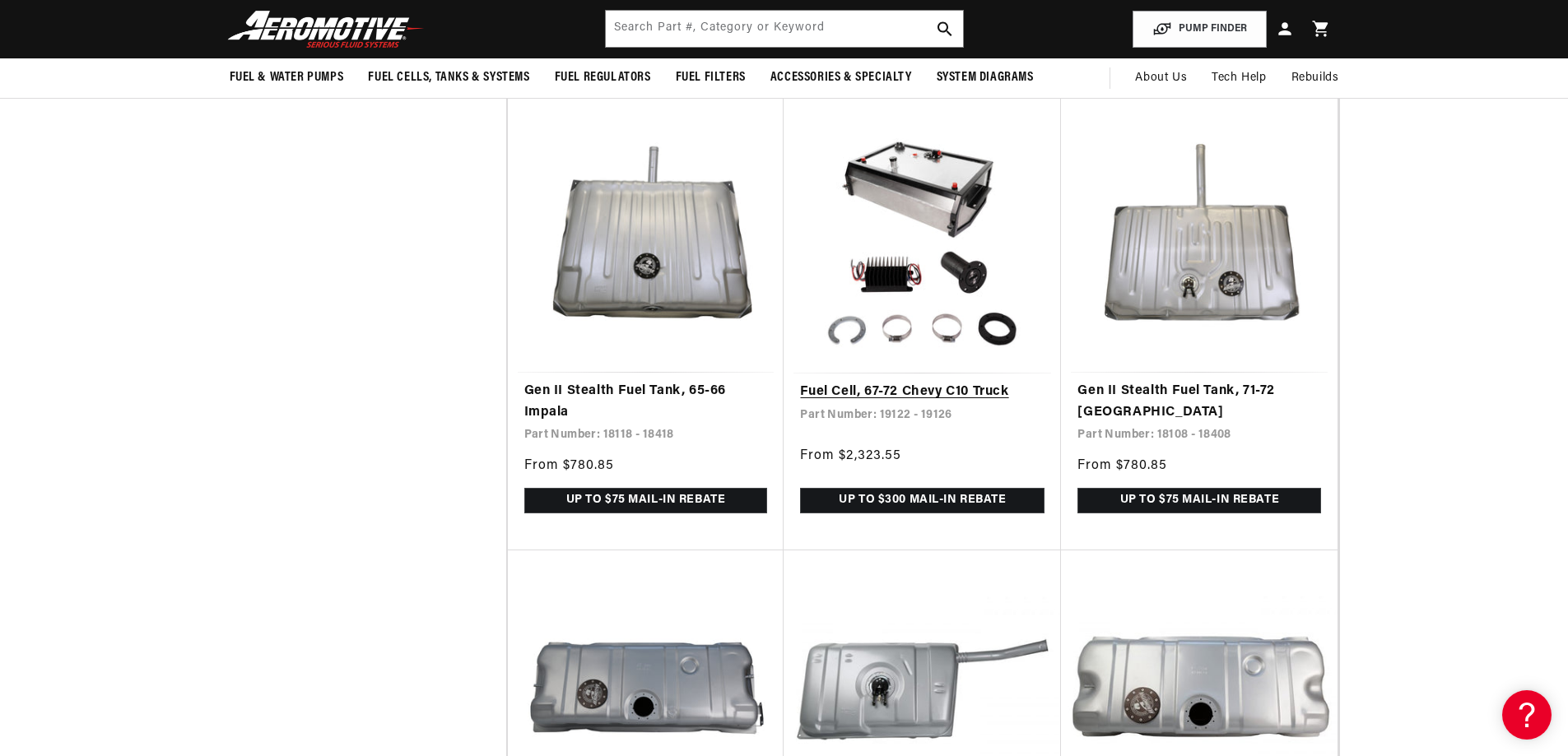
scroll to position [0, 1044]
click at [973, 403] on link "Fuel Cell, 67-72 Chevy C10 Truck" at bounding box center [922, 392] width 244 height 21
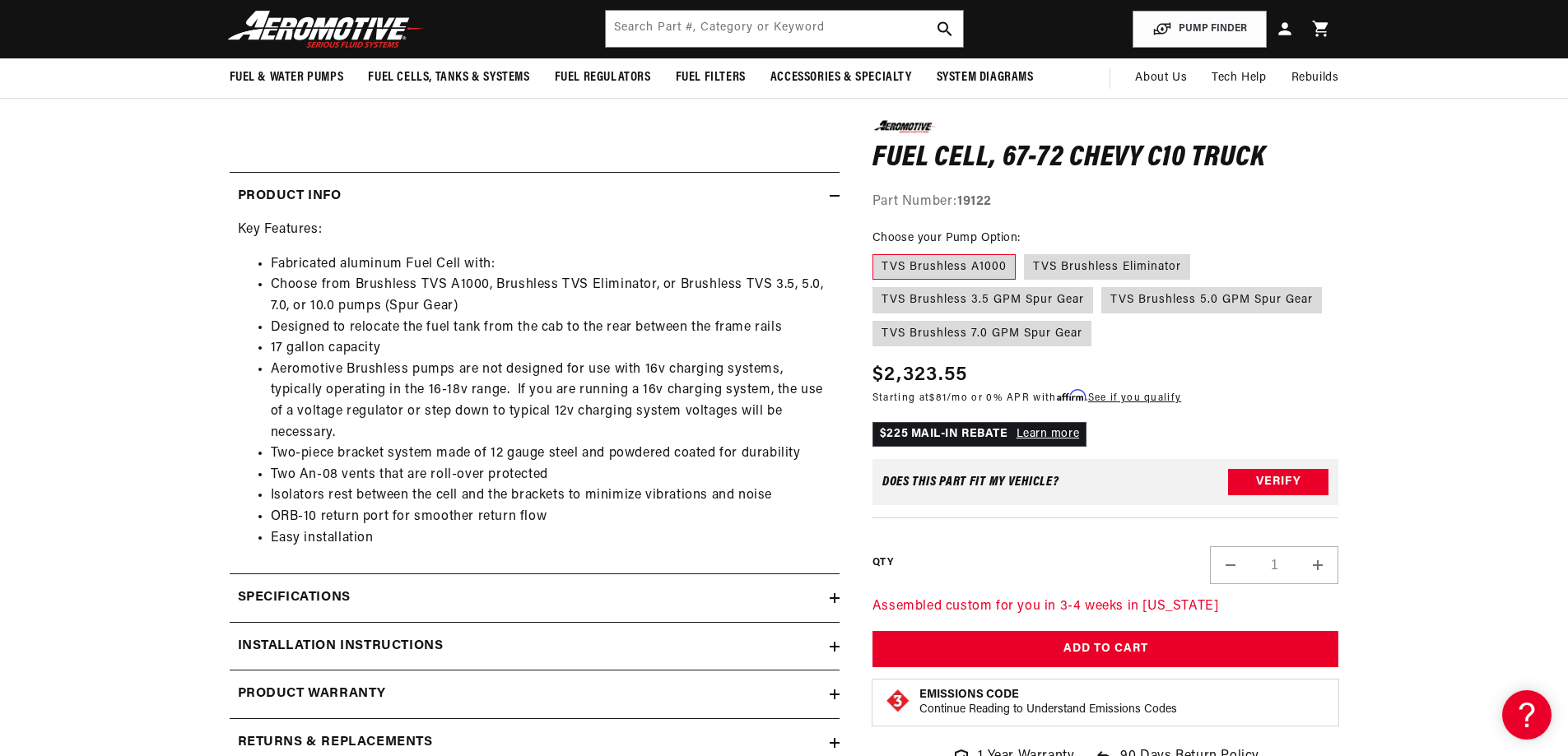
scroll to position [494, 0]
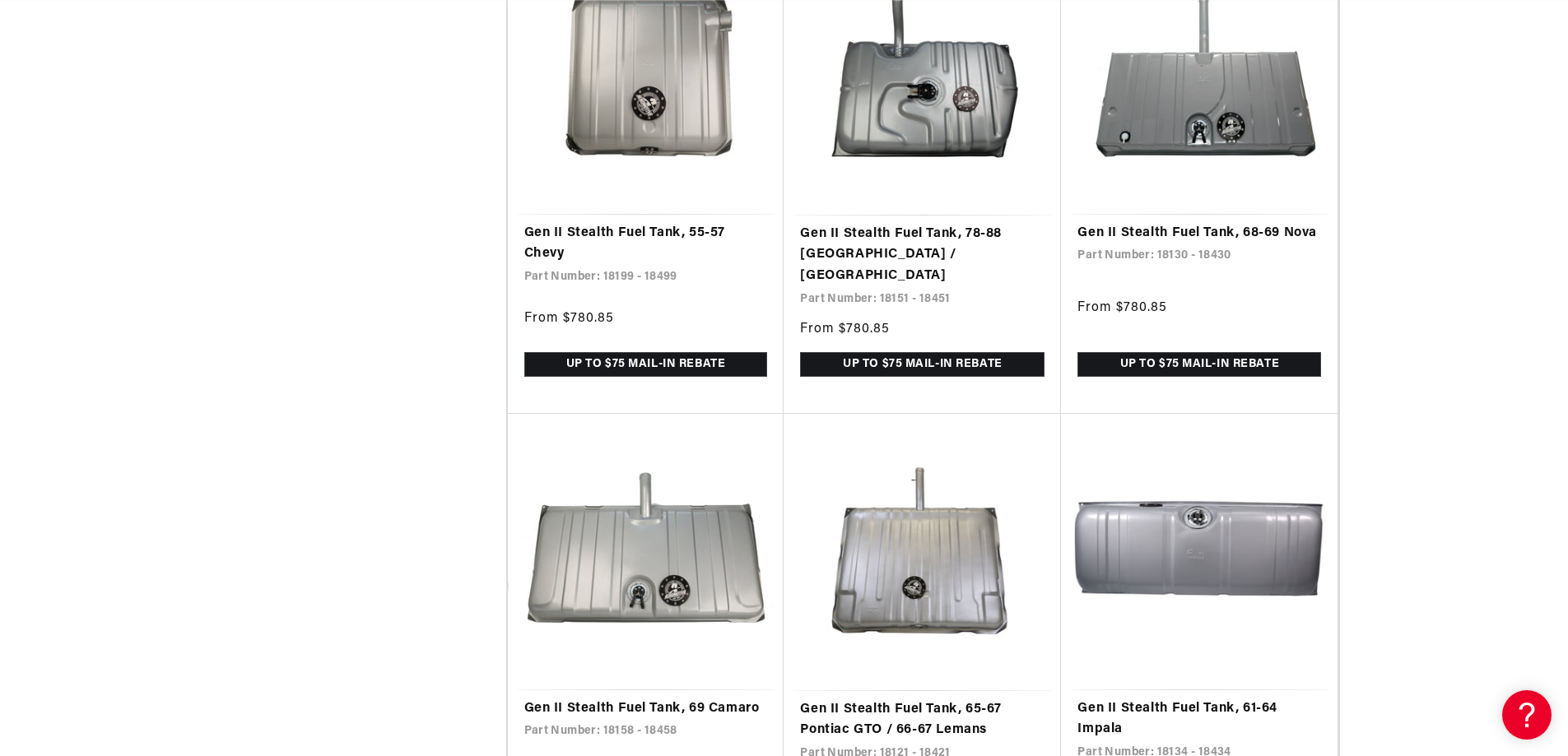
scroll to position [2962, 0]
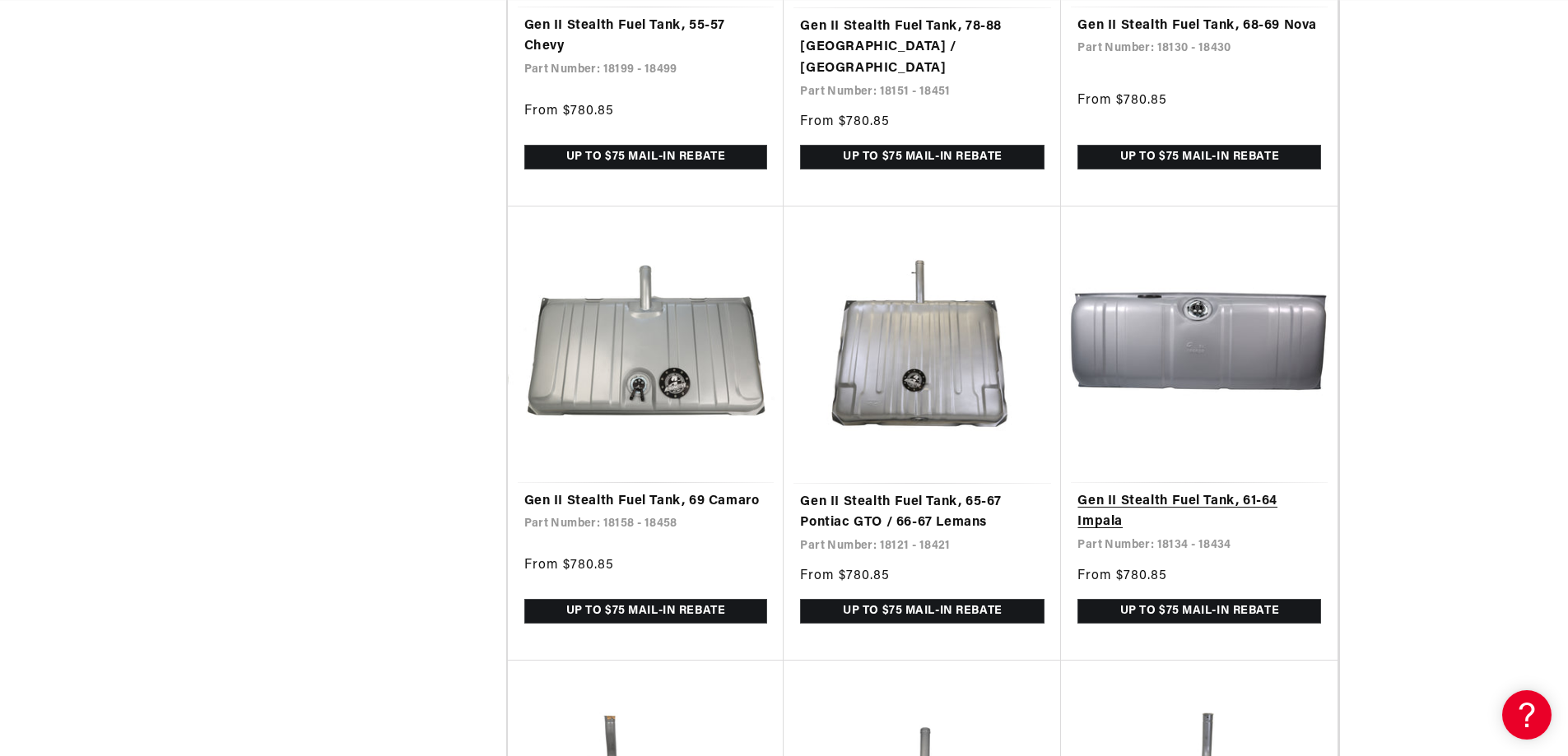
click at [1161, 496] on link "Gen II Stealth Fuel Tank, 61-64 Impala" at bounding box center [1199, 512] width 244 height 42
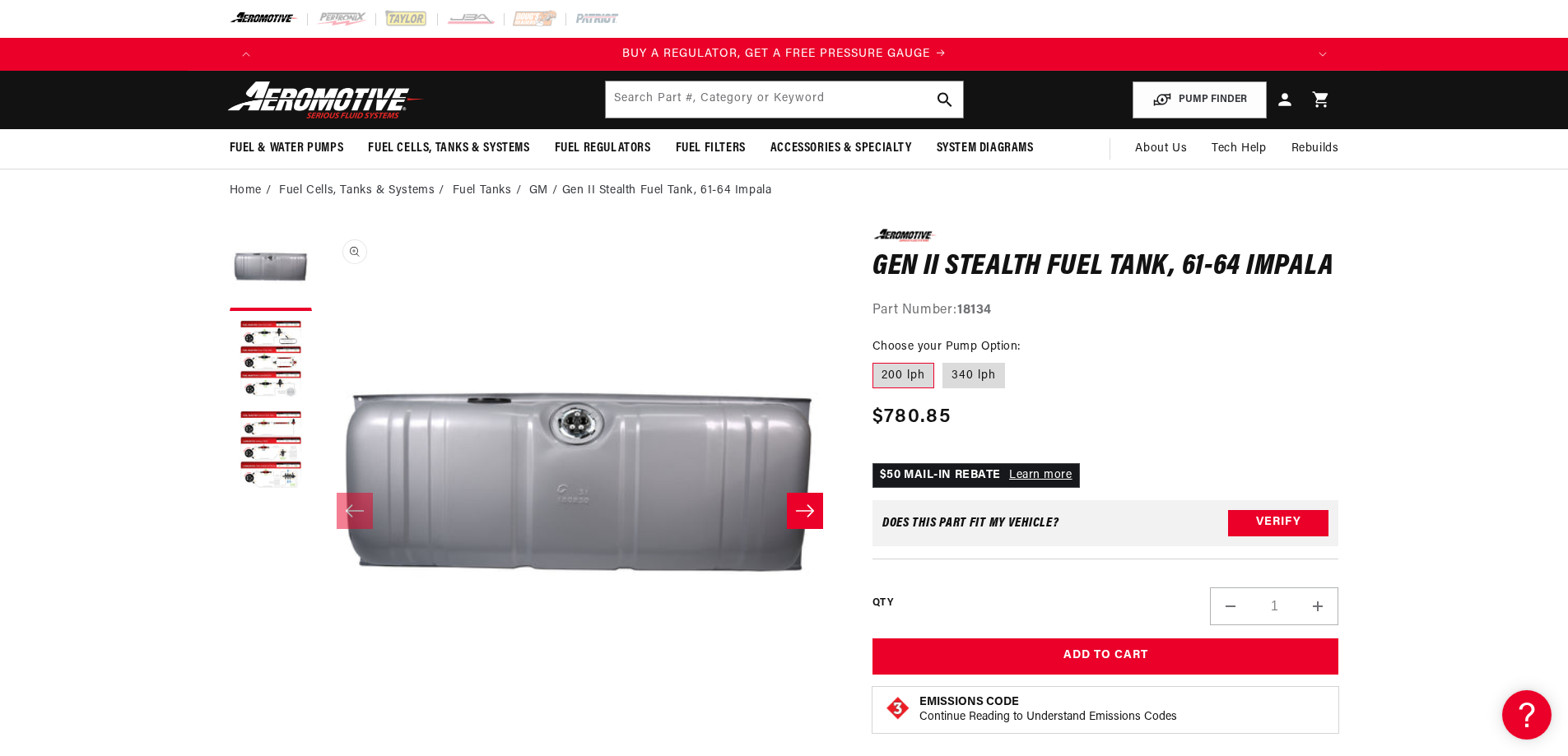
click at [321, 749] on button "Open media 1 in modal" at bounding box center [321, 749] width 0 height 0
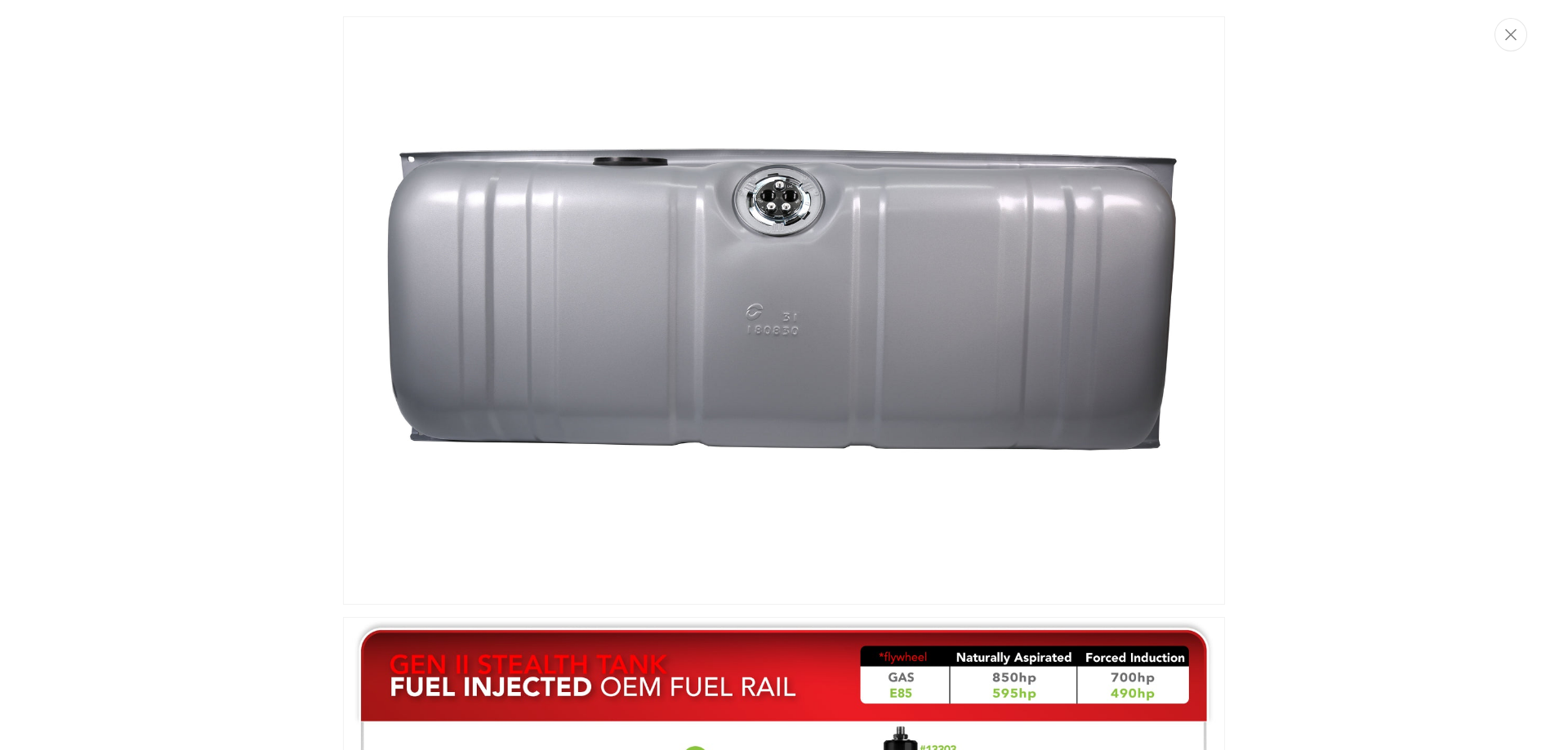
click at [798, 210] on img "Media gallery" at bounding box center [784, 310] width 882 height 589
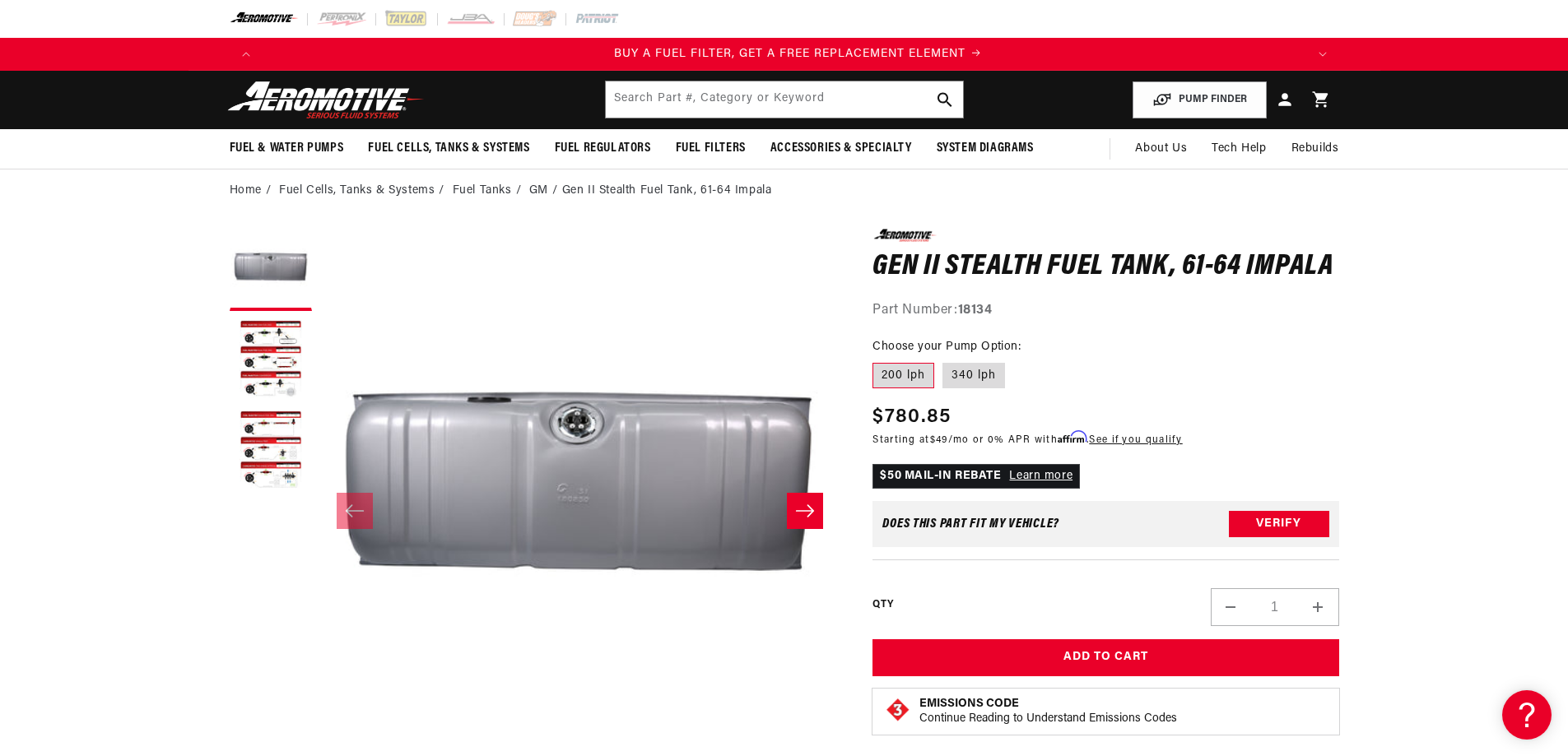
scroll to position [0, 1044]
click at [790, 511] on button "Slide right" at bounding box center [804, 511] width 36 height 36
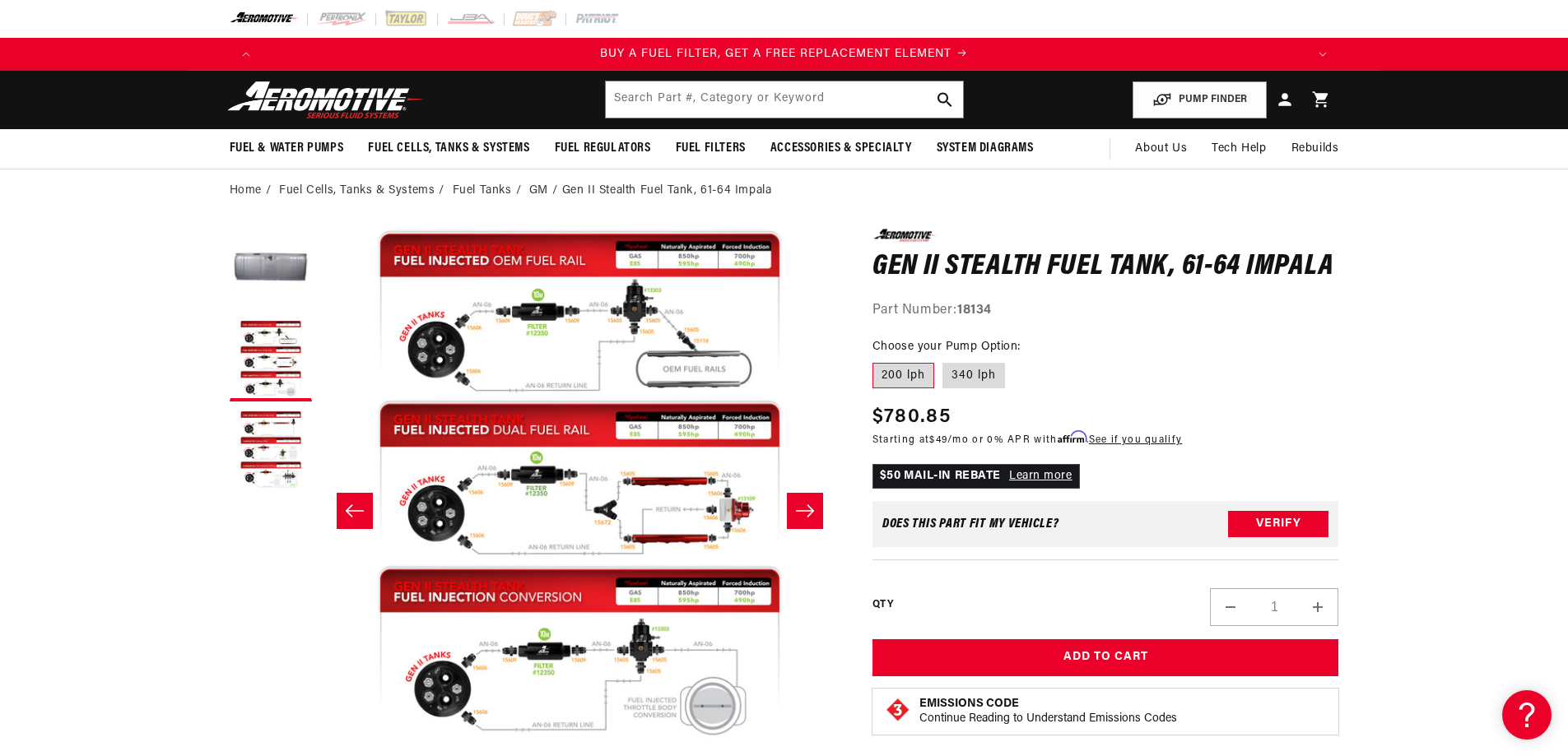
click at [797, 507] on icon "Slide right" at bounding box center [804, 511] width 19 height 16
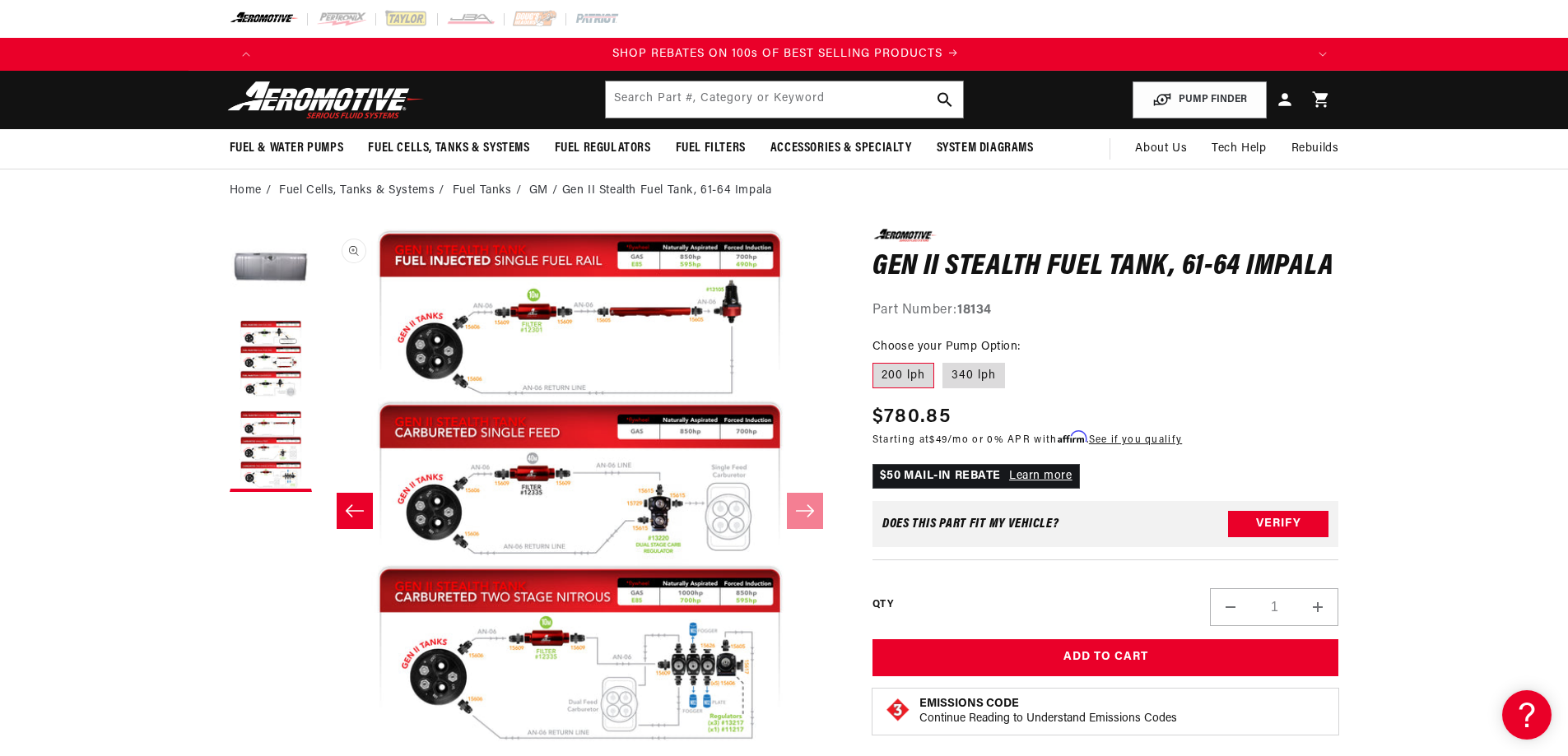
scroll to position [0, 2087]
click at [244, 51] on button "Translation missing: en.sections.announcements.previous_announcement" at bounding box center [246, 54] width 33 height 33
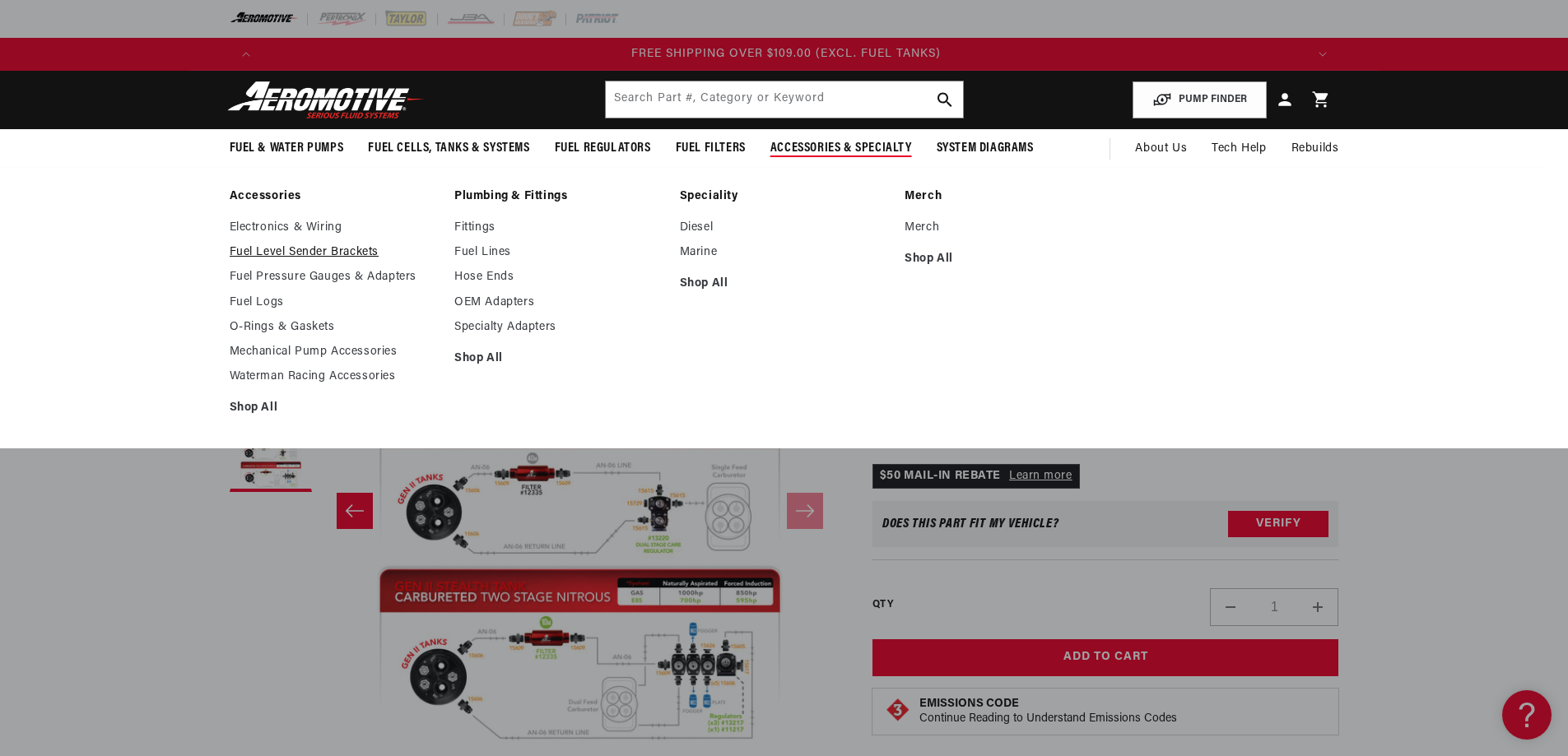
scroll to position [0, 3131]
click at [343, 252] on link "Fuel Level Sender Brackets" at bounding box center [334, 253] width 209 height 15
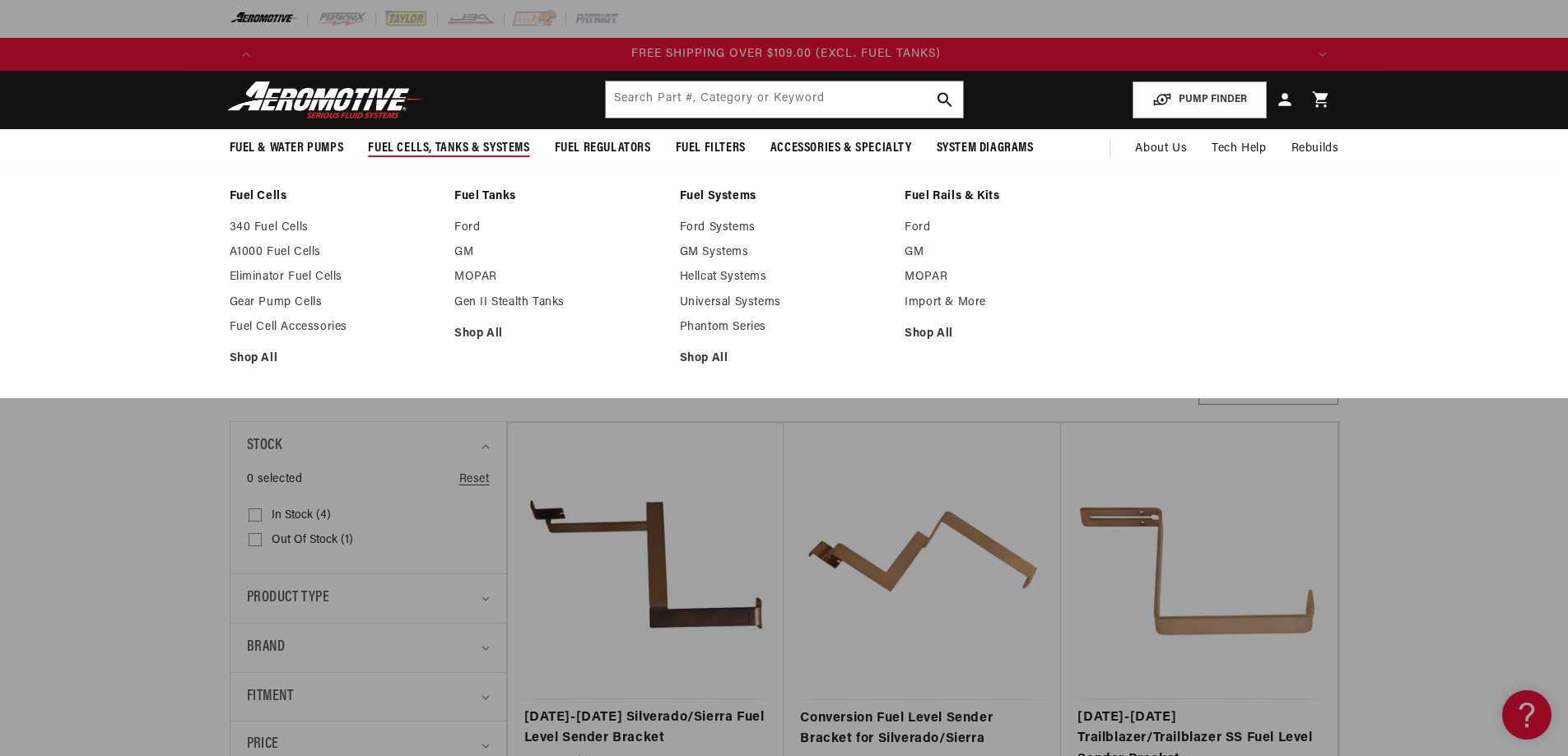
scroll to position [0, 3131]
click at [717, 246] on link "GM Systems" at bounding box center [784, 253] width 209 height 15
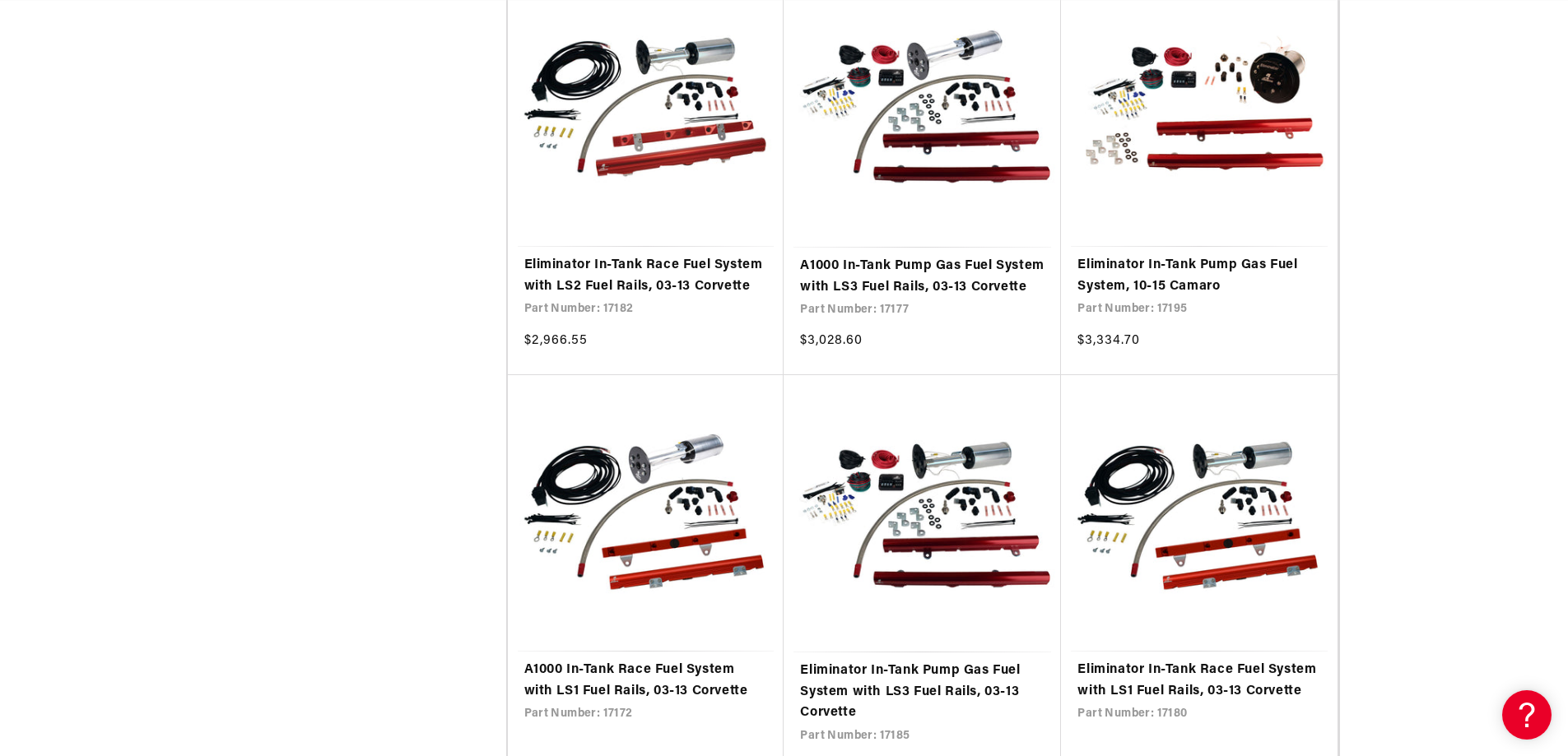
scroll to position [3059, 0]
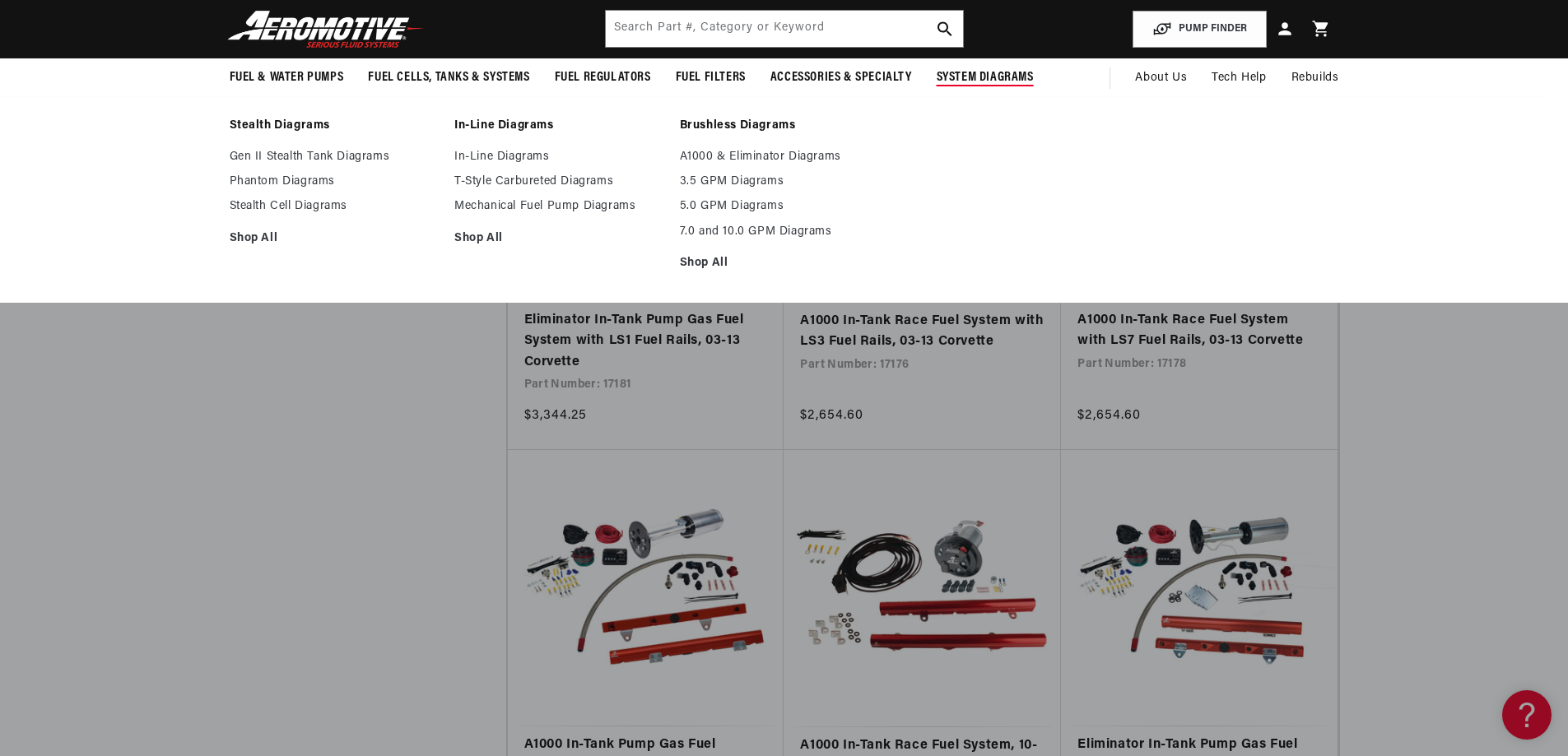
scroll to position [0, 2087]
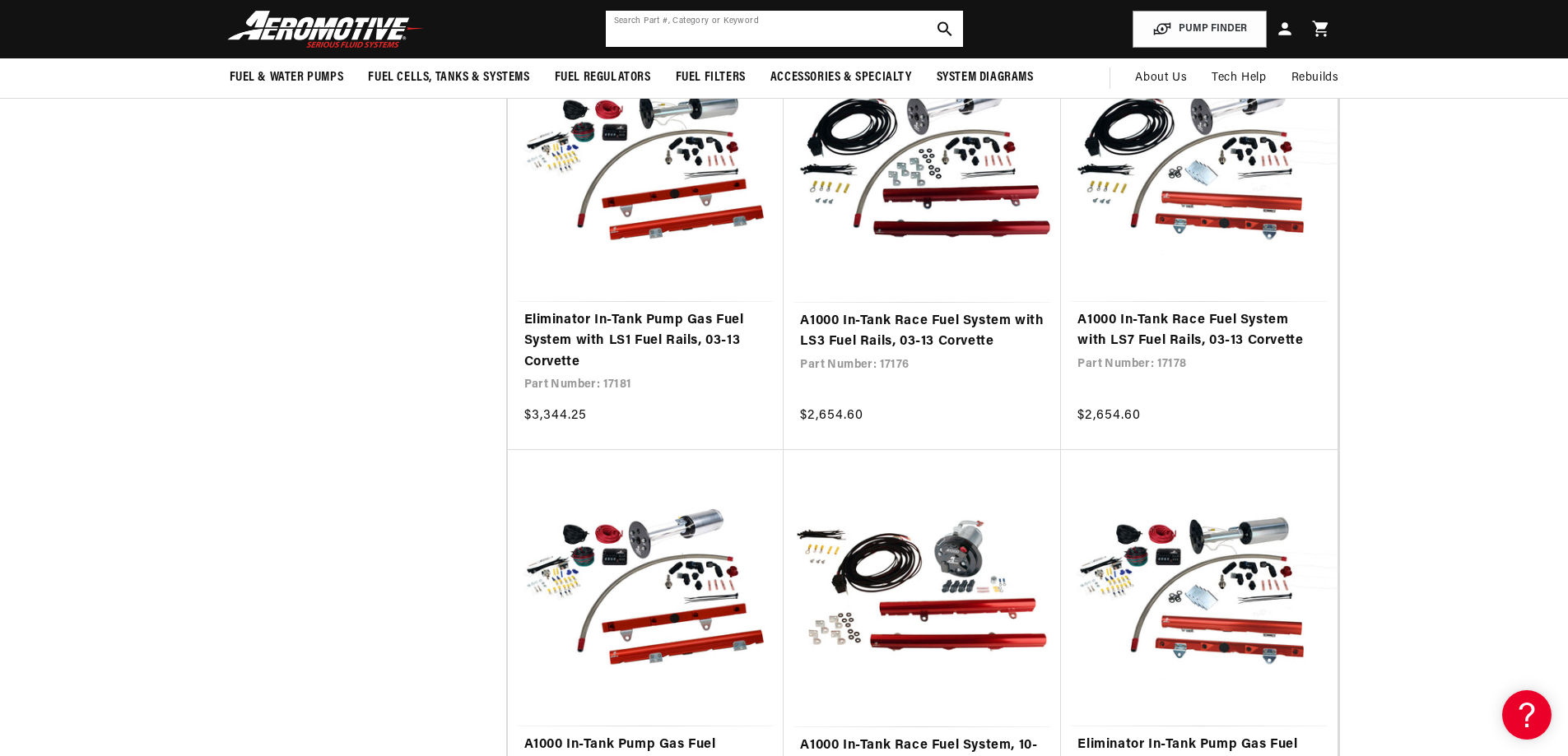
click at [709, 23] on input "text" at bounding box center [784, 29] width 357 height 36
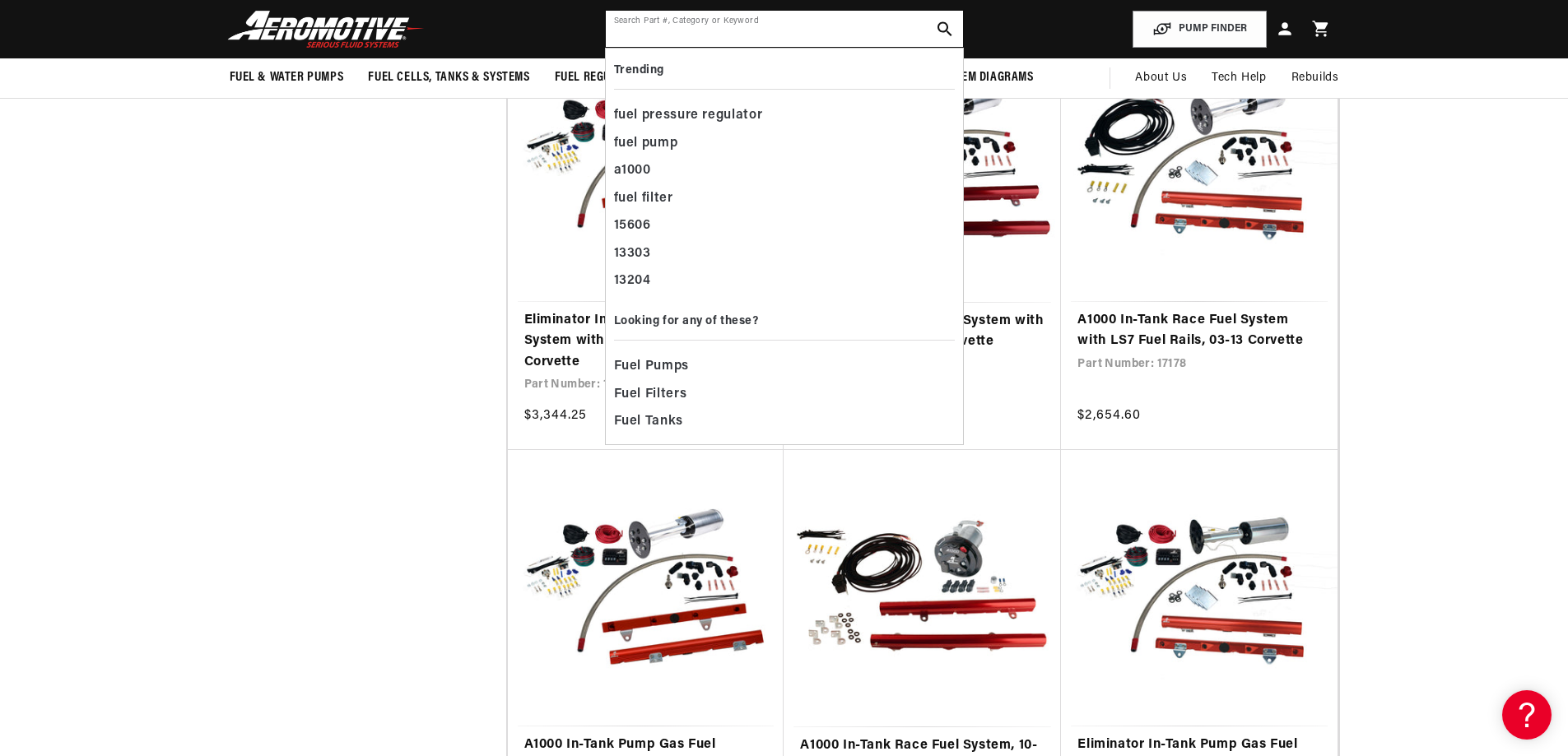
scroll to position [0, 3131]
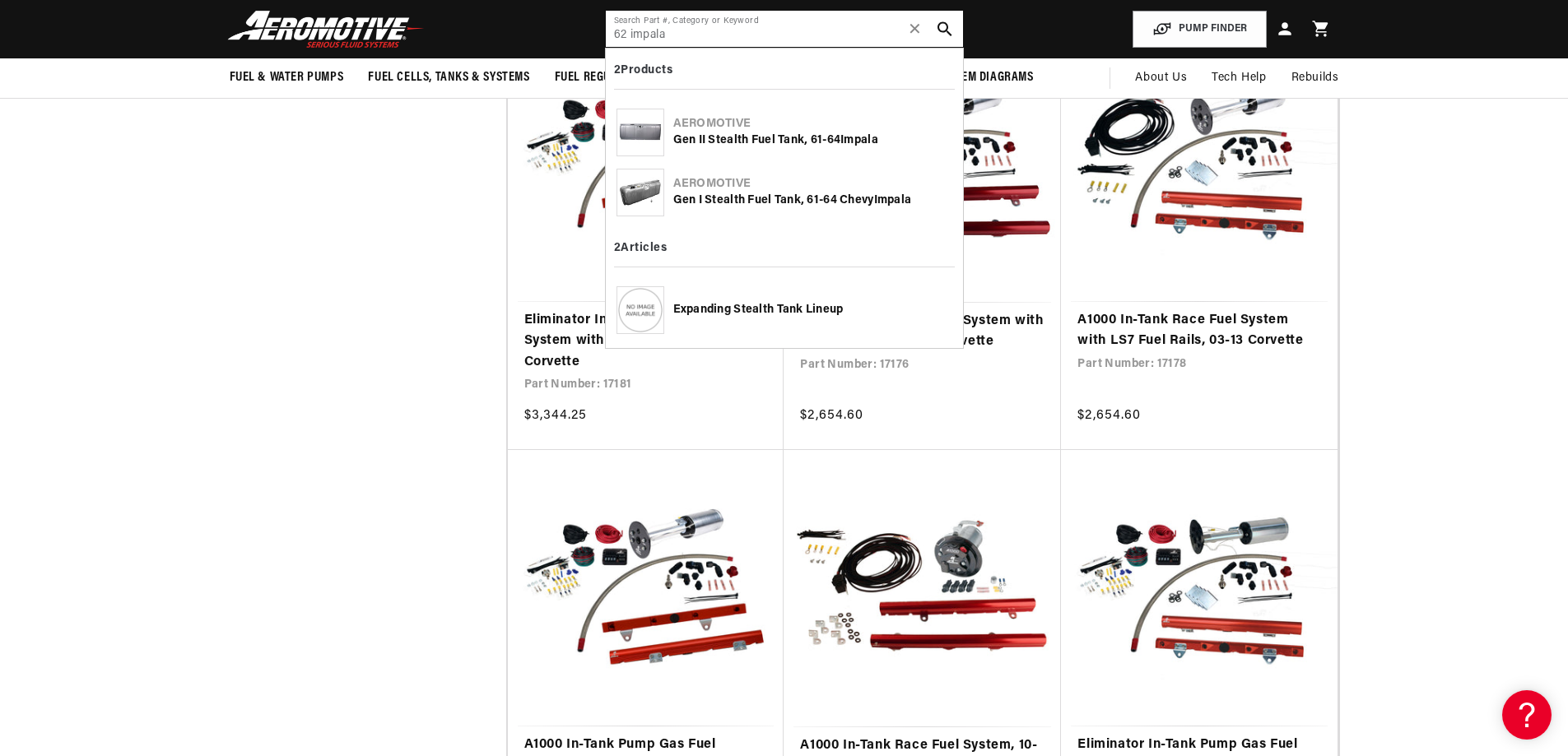
type input "62 impala"
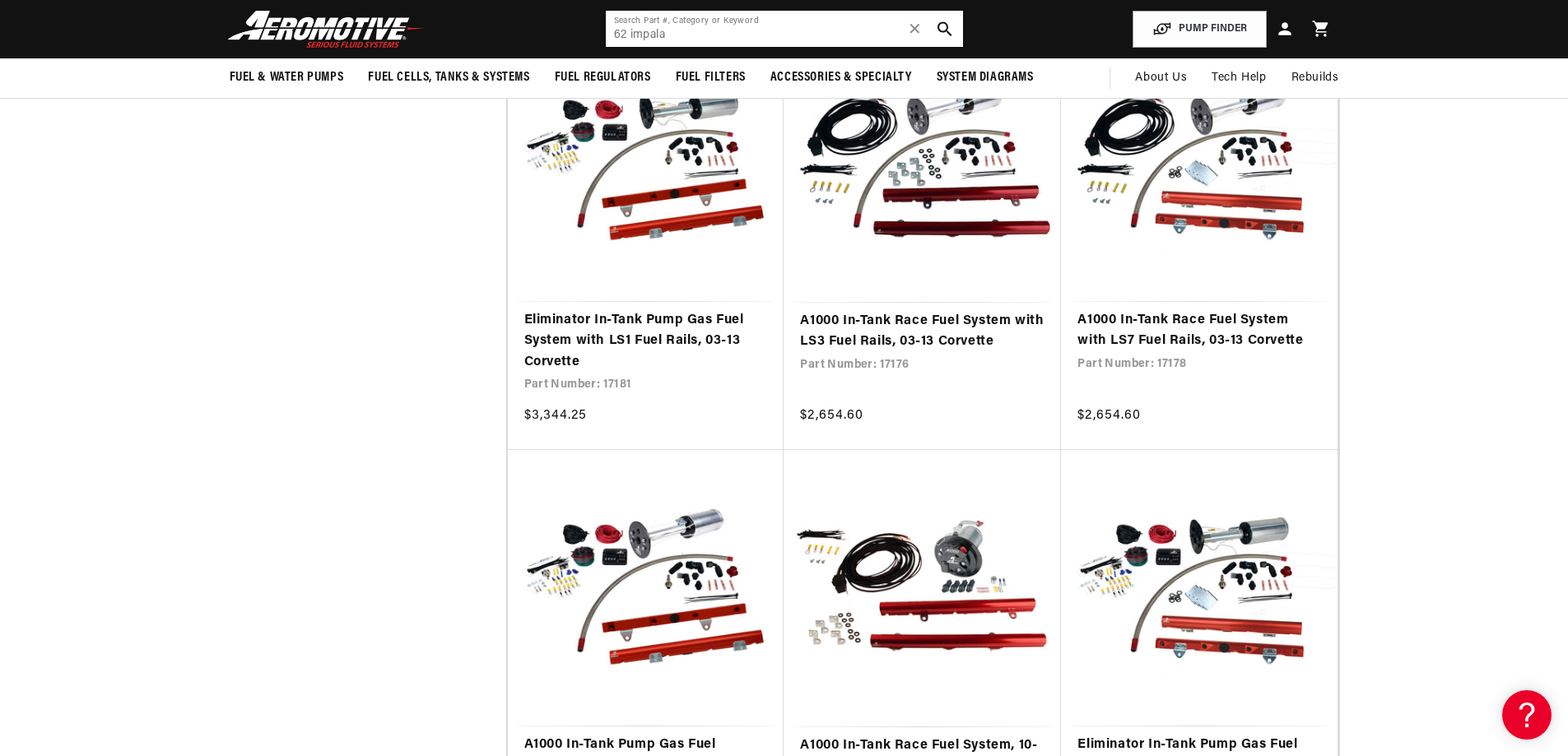
scroll to position [0, 869]
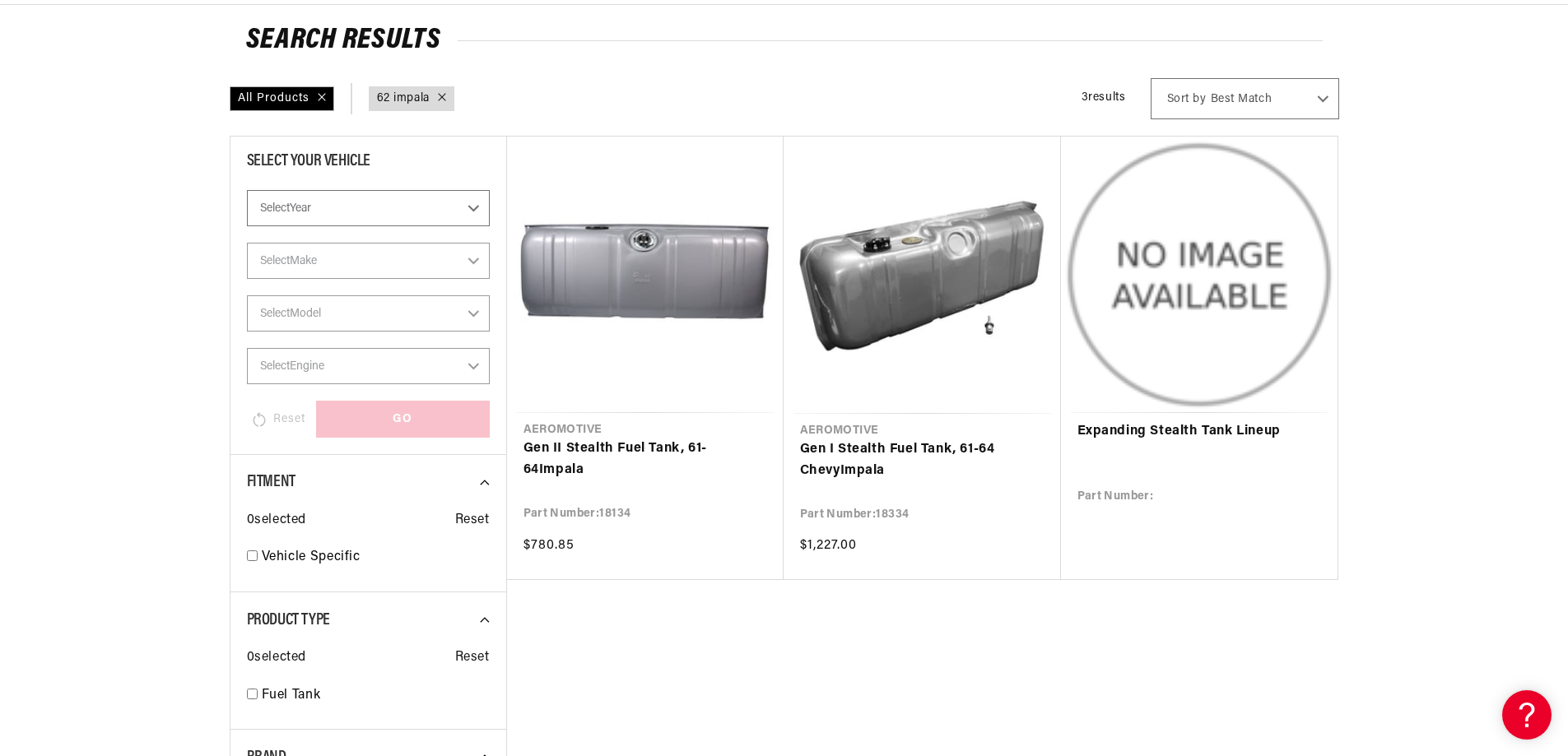
scroll to position [0, 1044]
click at [690, 439] on link "Gen II Stealth Fuel Tank, 61-64 Impala" at bounding box center [645, 460] width 244 height 42
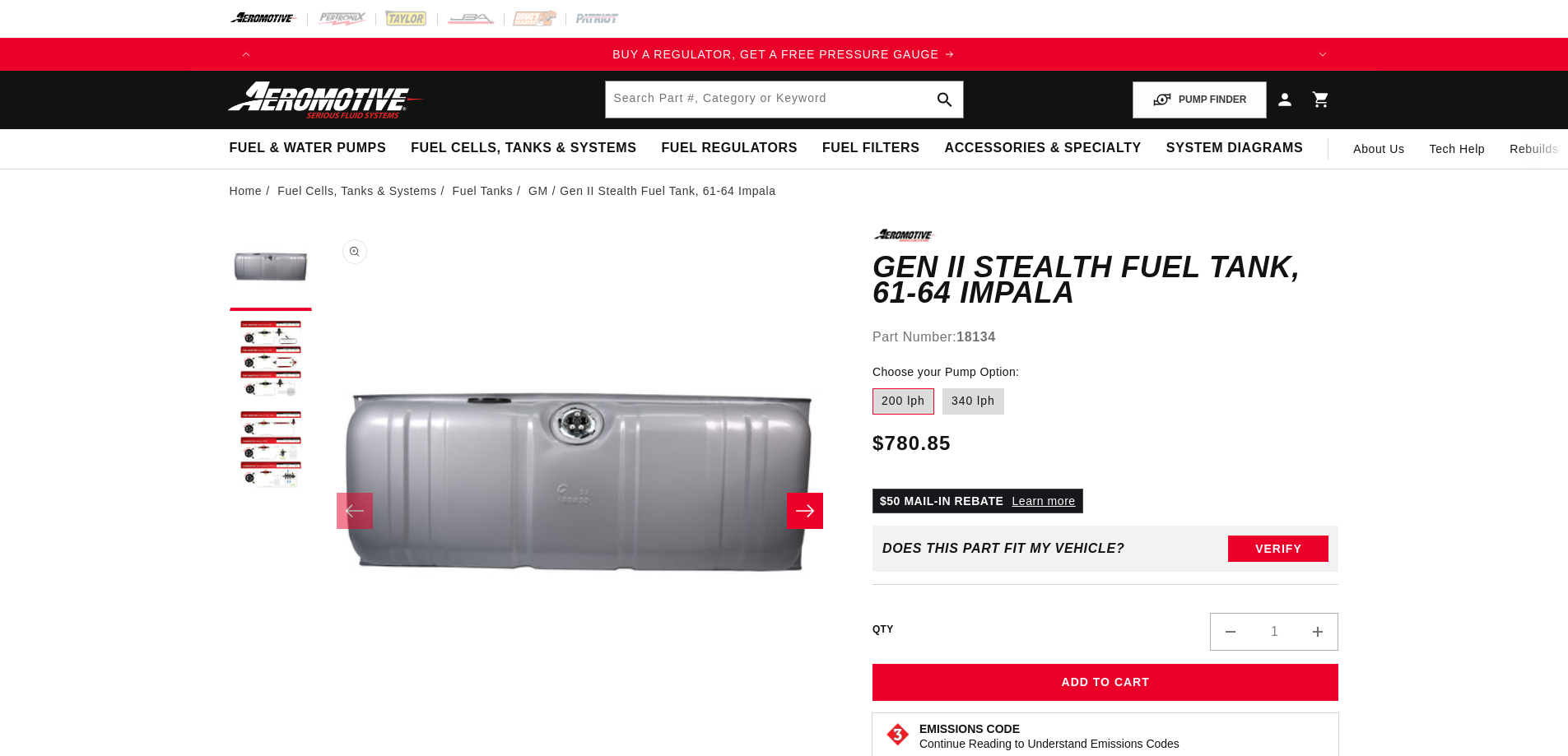
click at [321, 749] on button "Open media 1 in modal" at bounding box center [321, 749] width 0 height 0
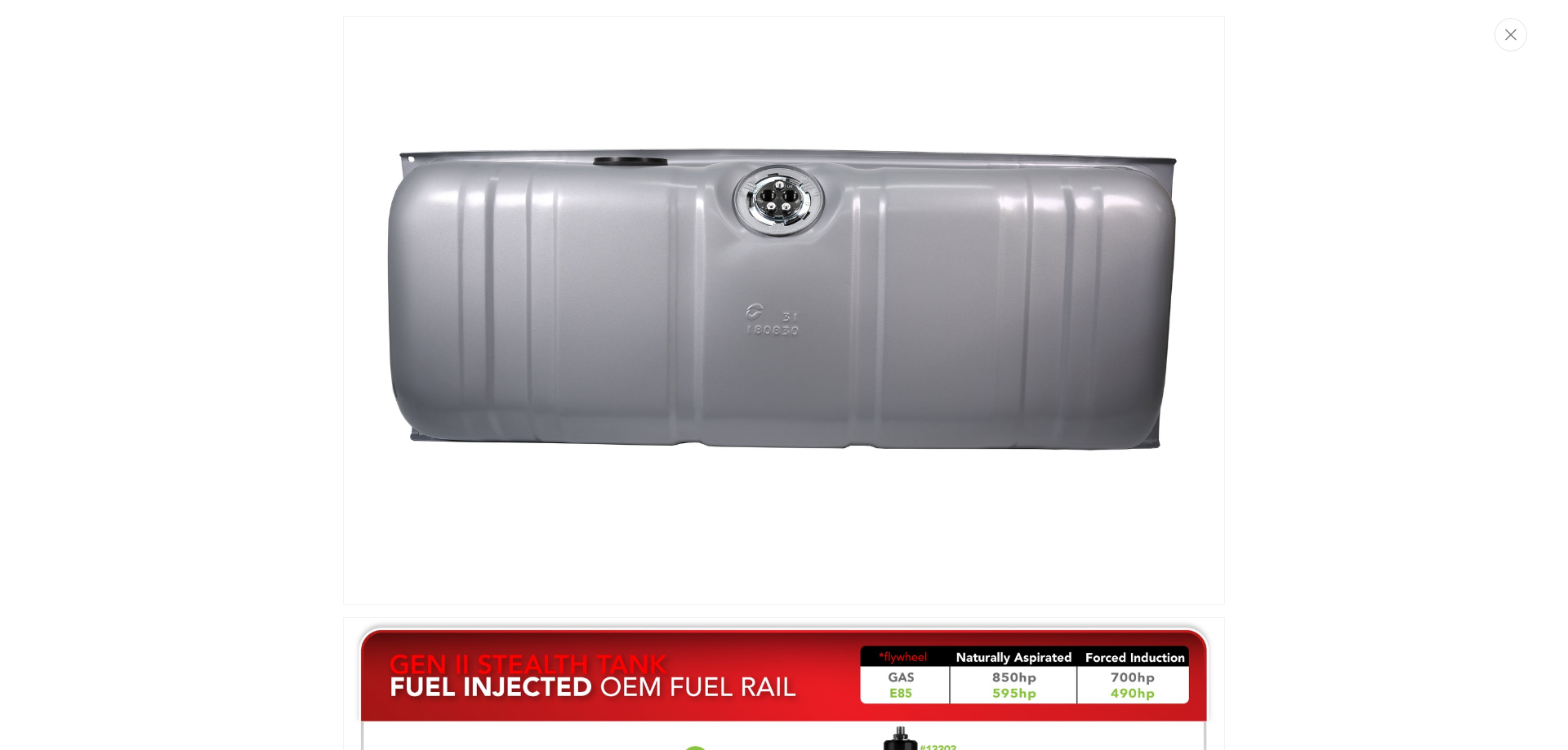
click at [767, 188] on img "Media gallery" at bounding box center [784, 310] width 882 height 589
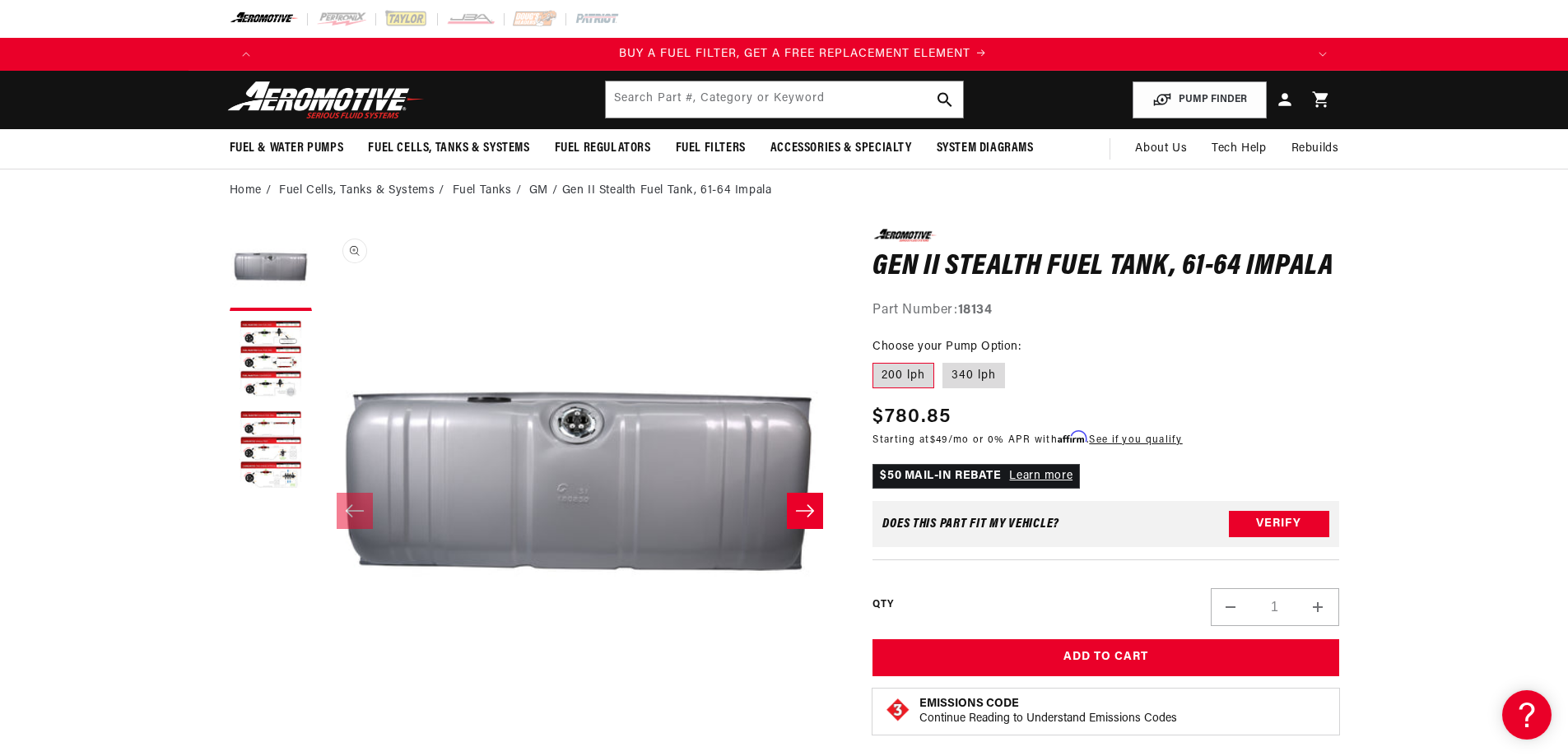
scroll to position [0, 1044]
click at [321, 748] on button "Open media 1 in modal" at bounding box center [321, 748] width 0 height 0
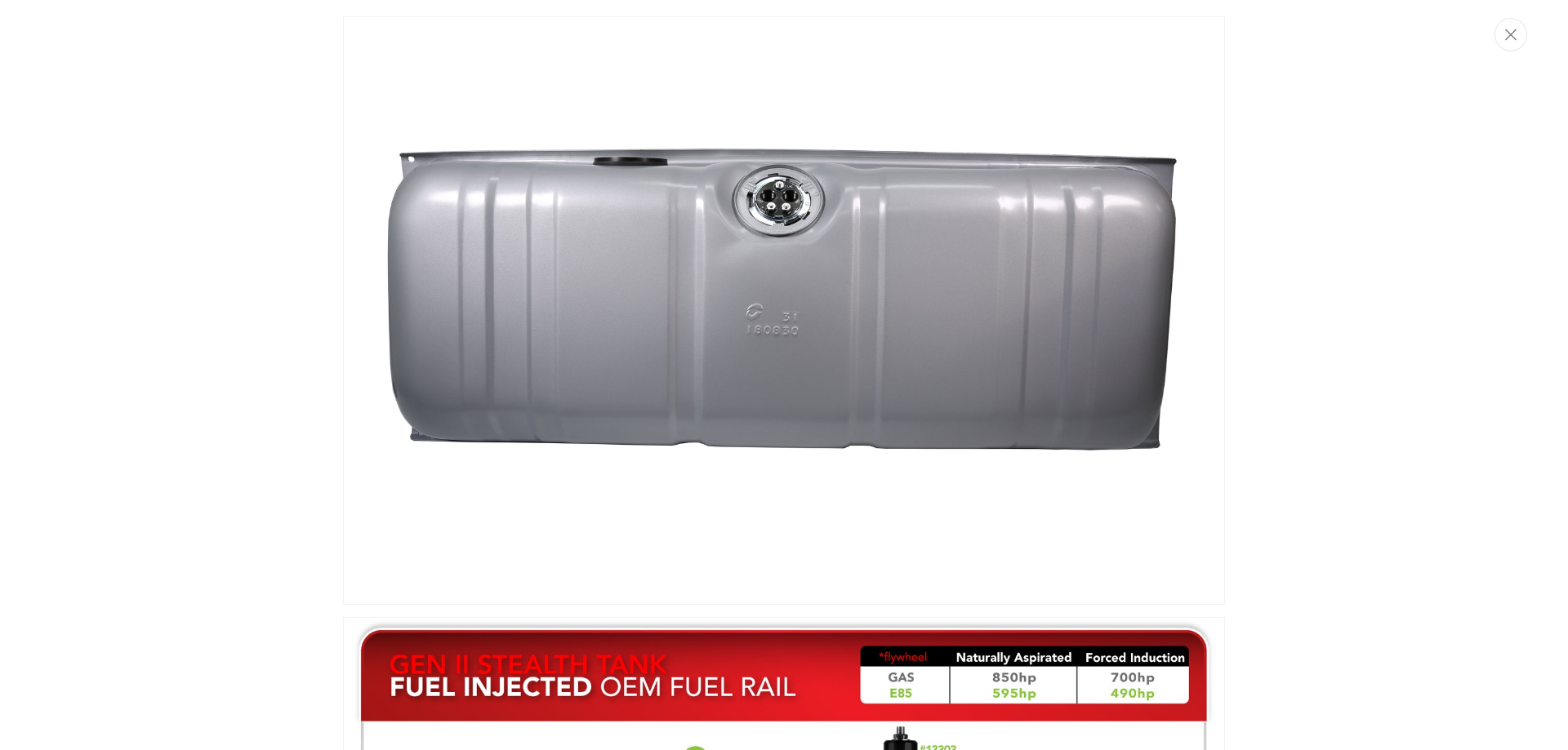
click at [773, 210] on img "Media gallery" at bounding box center [784, 310] width 882 height 589
